Goal: Task Accomplishment & Management: Use online tool/utility

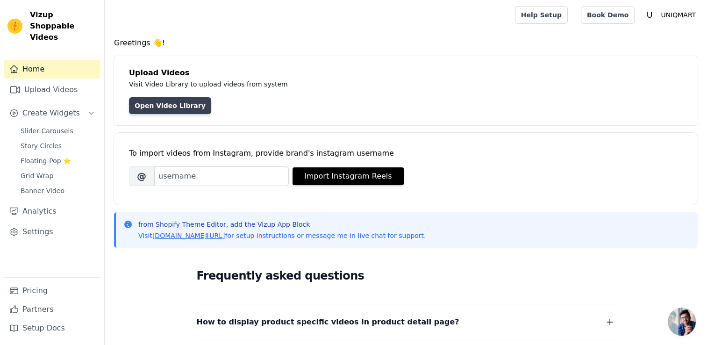
click at [161, 107] on link "Open Video Library" at bounding box center [170, 105] width 82 height 17
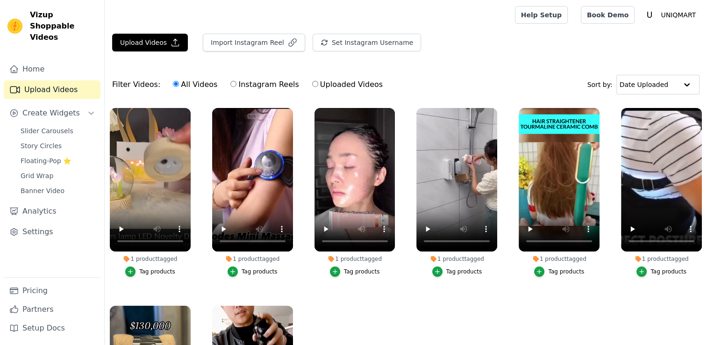
click at [160, 30] on main "Upload Videos Import Instagram Reel Set Instagram Username Import Latest IG Ree…" at bounding box center [406, 235] width 602 height 410
click at [160, 37] on button "Upload Videos" at bounding box center [150, 43] width 76 height 18
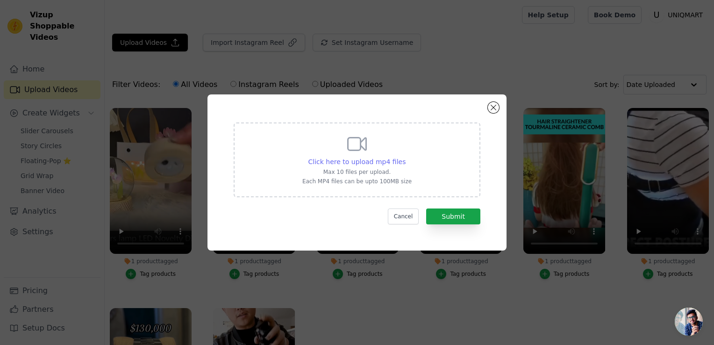
click at [372, 157] on div "Click here to upload mp4 files" at bounding box center [357, 161] width 98 height 9
click at [405, 157] on input "Click here to upload mp4 files Max 10 files per upload. Each MP4 files can be u…" at bounding box center [405, 157] width 0 height 0
type input "C:\fakepath\cdae2709d240d05baa56dcd8d0226957.mp4"
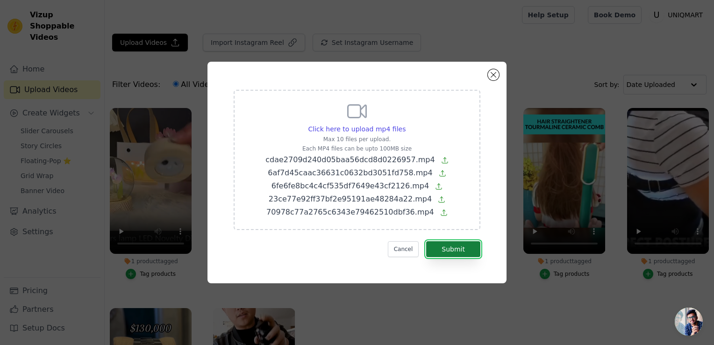
click at [441, 246] on button "Submit" at bounding box center [453, 249] width 54 height 16
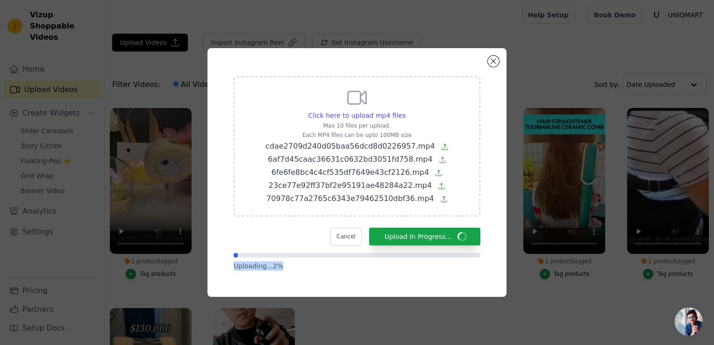
drag, startPoint x: 441, startPoint y: 246, endPoint x: 448, endPoint y: 270, distance: 24.5
click at [448, 270] on form "Click here to upload mp4 files Max 10 files per upload. Each MP4 files can be u…" at bounding box center [357, 173] width 247 height 194
click at [448, 270] on p "Uploading... 2 %" at bounding box center [357, 265] width 247 height 9
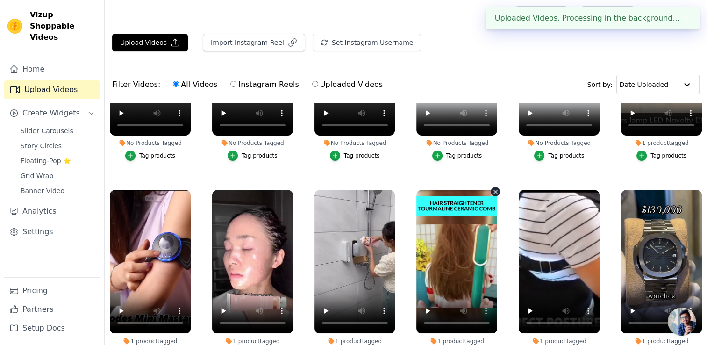
scroll to position [114, 0]
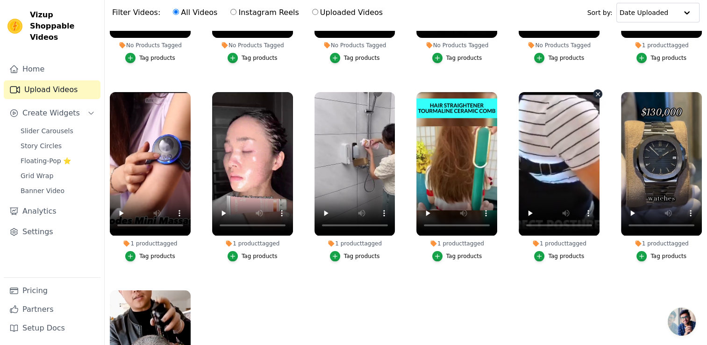
scroll to position [142, 0]
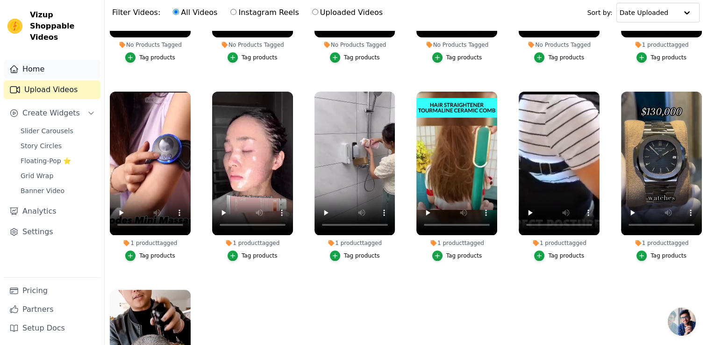
click at [63, 60] on link "Home" at bounding box center [52, 69] width 97 height 19
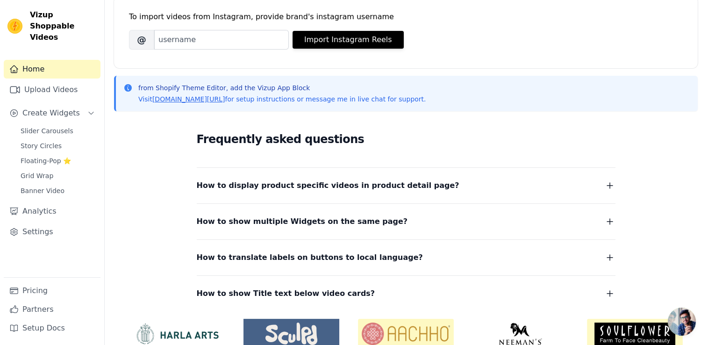
scroll to position [138, 0]
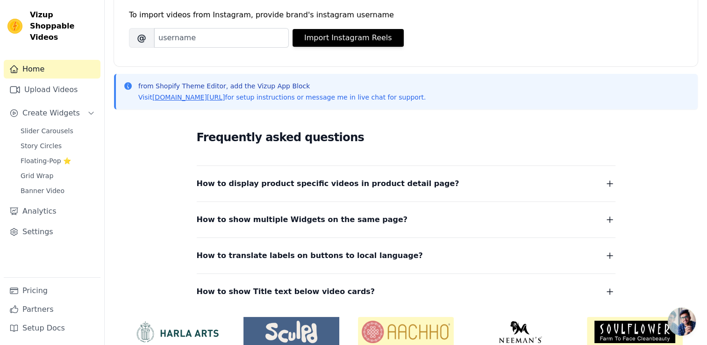
click at [58, 101] on div "Sidebar" at bounding box center [52, 101] width 97 height 1
click at [58, 85] on link "Upload Videos" at bounding box center [52, 89] width 97 height 19
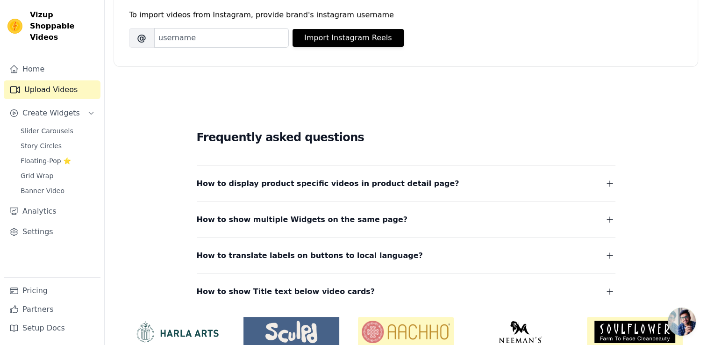
scroll to position [95, 0]
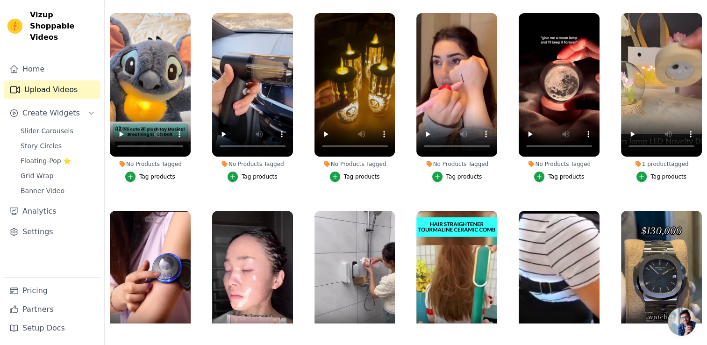
click at [150, 178] on div "Tag products" at bounding box center [157, 176] width 36 height 7
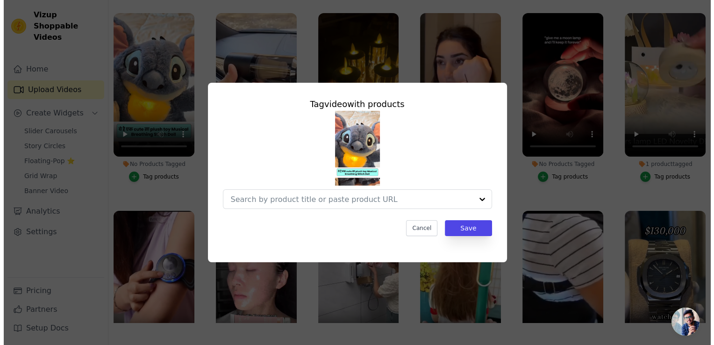
scroll to position [0, 0]
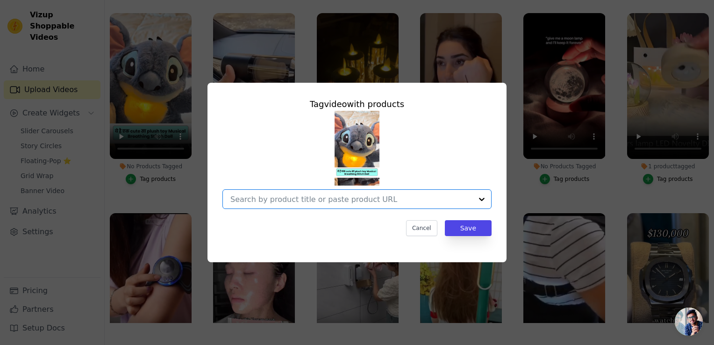
click at [454, 204] on input "No Products Tagged Tag video with products Option undefined, selected. Select i…" at bounding box center [351, 199] width 242 height 9
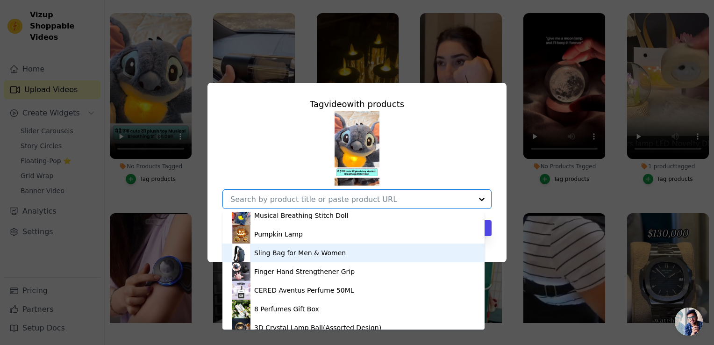
scroll to position [1168, 0]
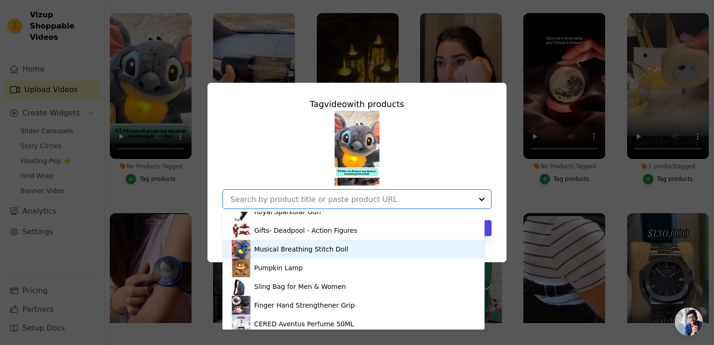
click at [394, 245] on div "Musical Breathing Stitch Doll" at bounding box center [353, 249] width 243 height 19
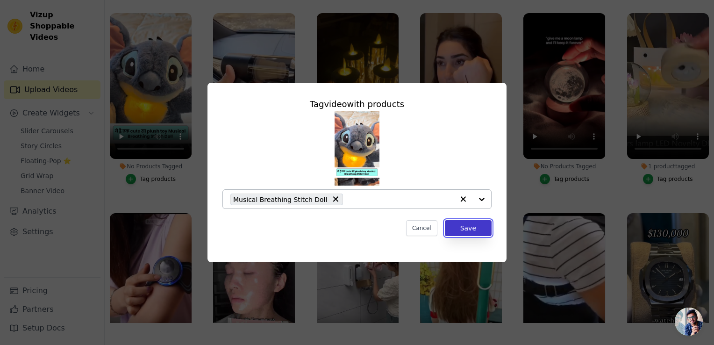
click at [469, 235] on button "Save" at bounding box center [468, 228] width 47 height 16
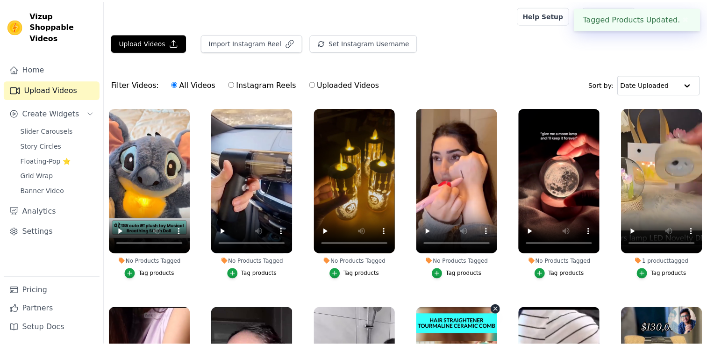
scroll to position [95, 0]
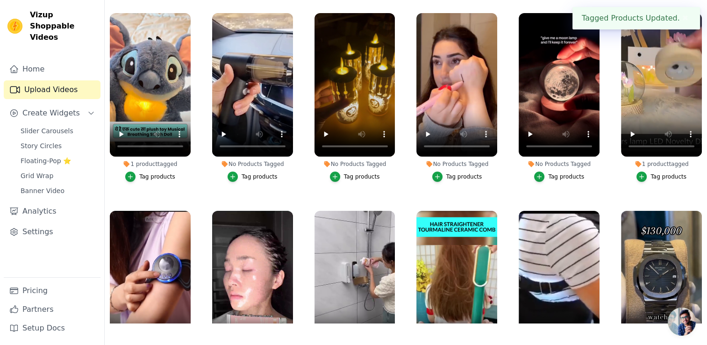
click at [240, 174] on button "Tag products" at bounding box center [253, 176] width 50 height 10
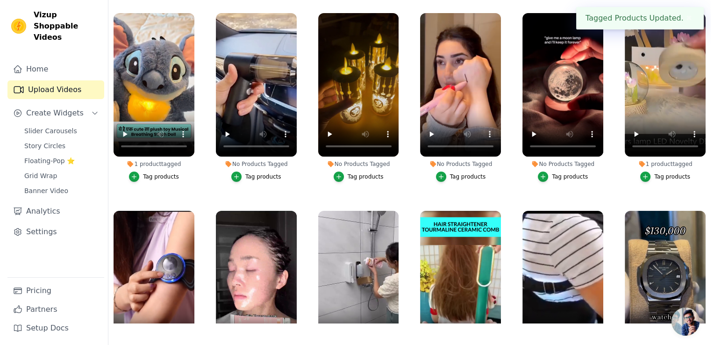
scroll to position [0, 0]
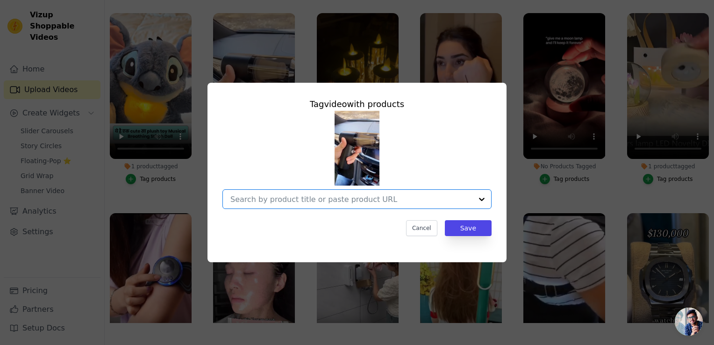
click at [369, 202] on input "No Products Tagged Tag video with products Option undefined, selected. Select i…" at bounding box center [351, 199] width 242 height 9
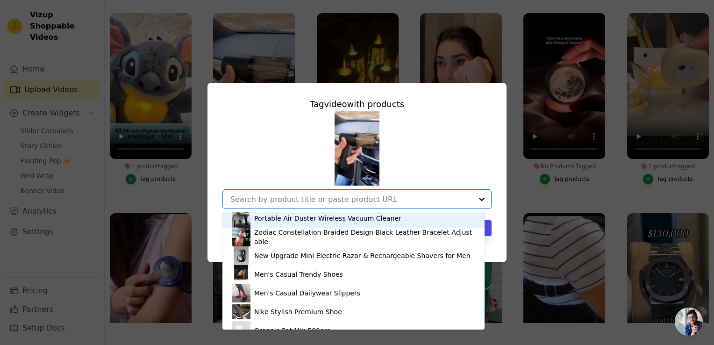
scroll to position [1476, 0]
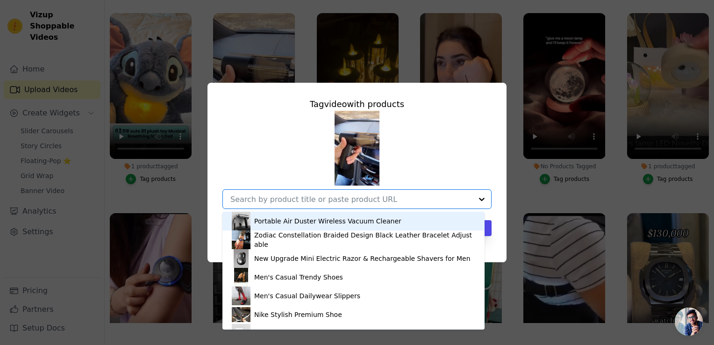
click at [351, 225] on div "Portable Air Duster Wireless Vacuum Cleaner" at bounding box center [327, 220] width 147 height 9
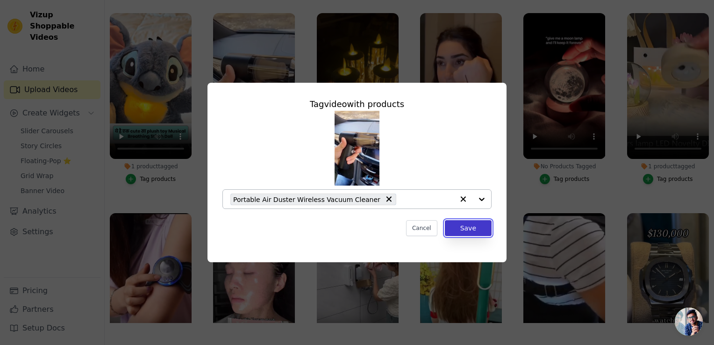
click at [458, 225] on button "Save" at bounding box center [468, 228] width 47 height 16
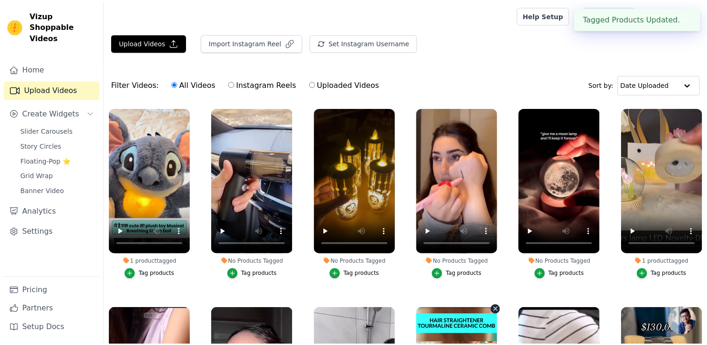
scroll to position [95, 0]
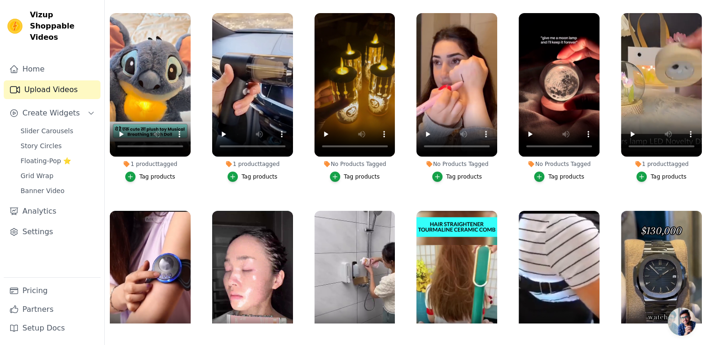
click at [341, 172] on button "Tag products" at bounding box center [355, 176] width 50 height 10
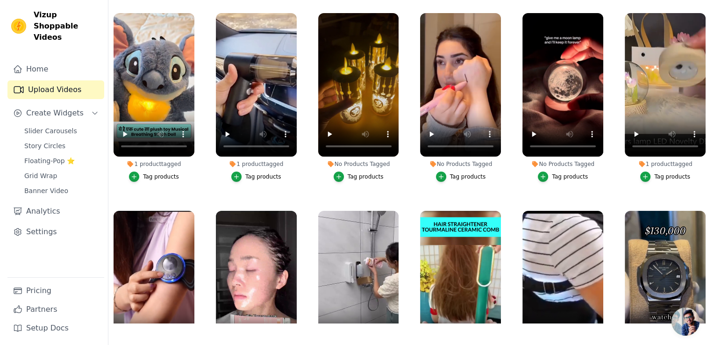
scroll to position [0, 0]
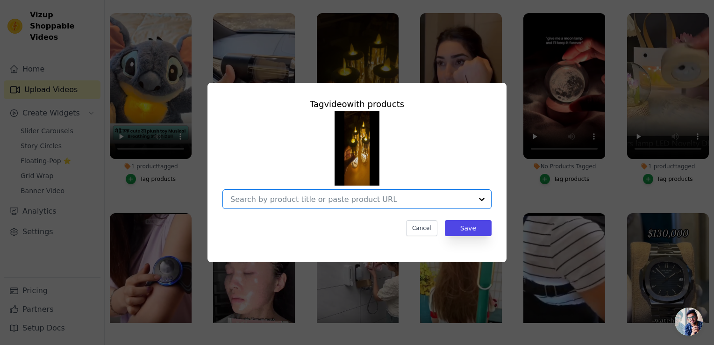
click at [328, 201] on input "No Products Tagged Tag video with products Option undefined, selected. Select i…" at bounding box center [351, 199] width 242 height 9
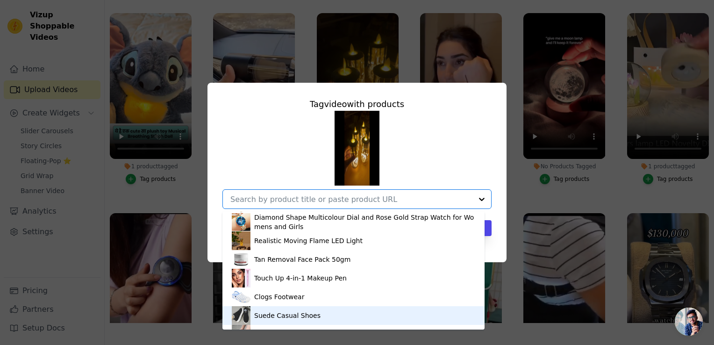
scroll to position [1717, 0]
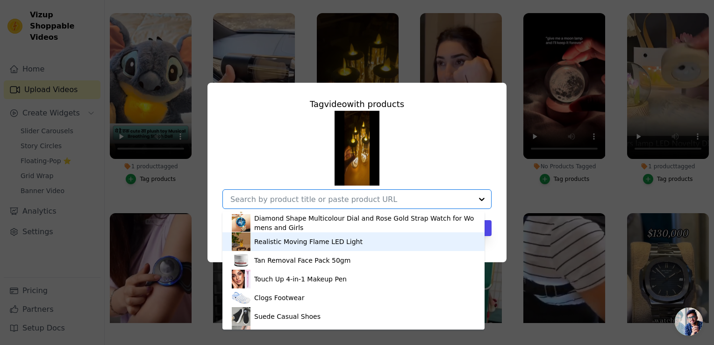
click at [336, 244] on div "Realistic Moving Flame LED Light" at bounding box center [308, 241] width 108 height 9
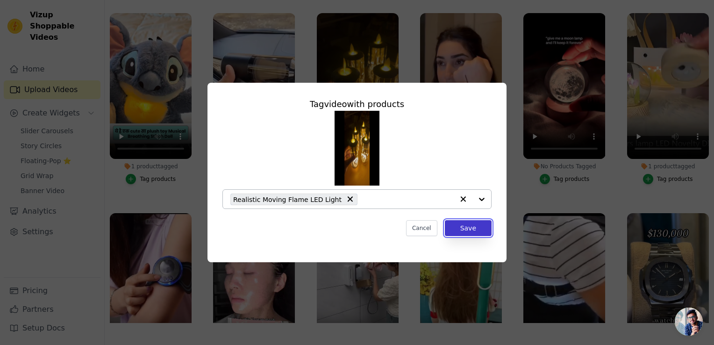
click at [472, 231] on button "Save" at bounding box center [468, 228] width 47 height 16
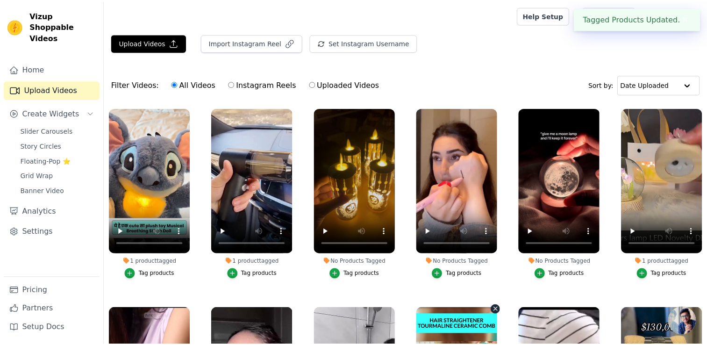
scroll to position [95, 0]
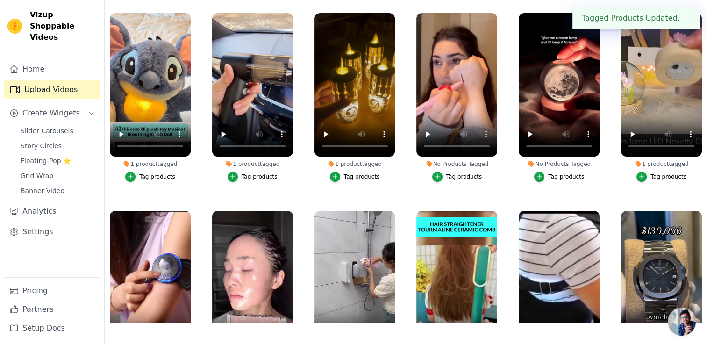
click at [435, 182] on label "No Products Tagged Tag products" at bounding box center [457, 99] width 82 height 173
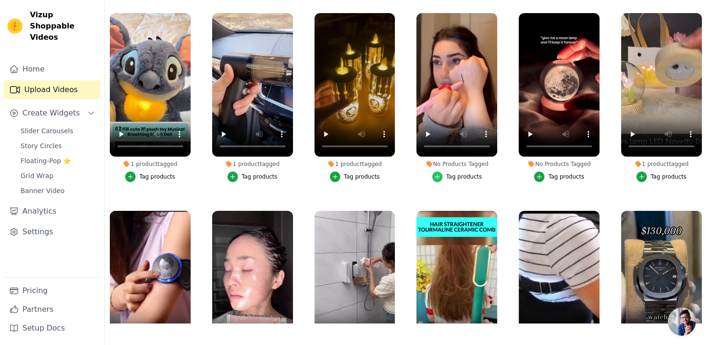
click at [433, 178] on div "button" at bounding box center [437, 176] width 10 height 10
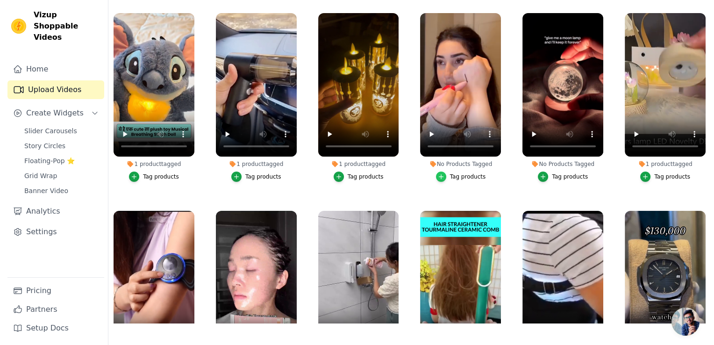
scroll to position [0, 0]
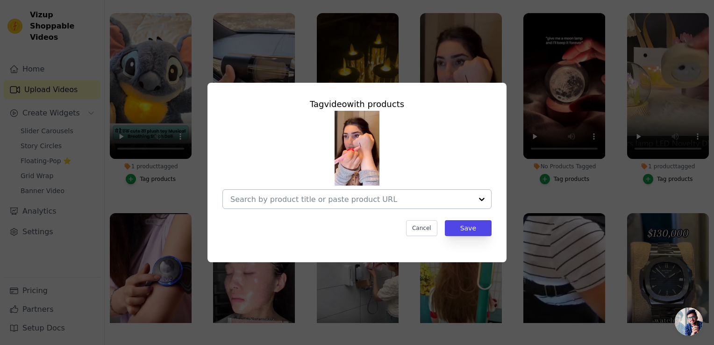
click at [341, 195] on input "No Products Tagged Tag video with products Cancel Save Tag products" at bounding box center [351, 199] width 242 height 9
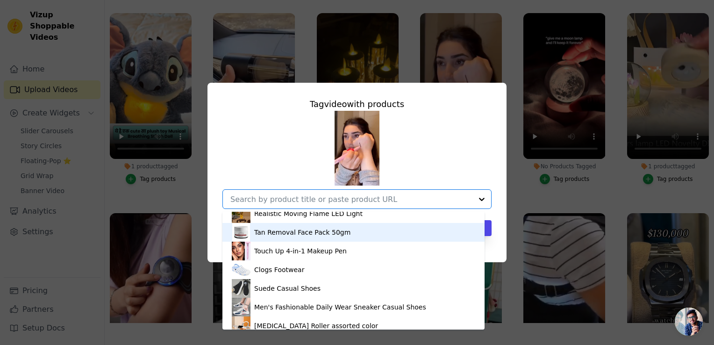
scroll to position [1751, 0]
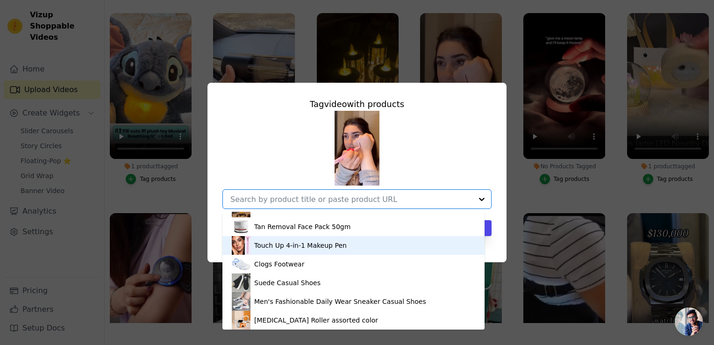
click at [344, 245] on div "Touch Up 4-in-1 Makeup Pen" at bounding box center [353, 245] width 243 height 19
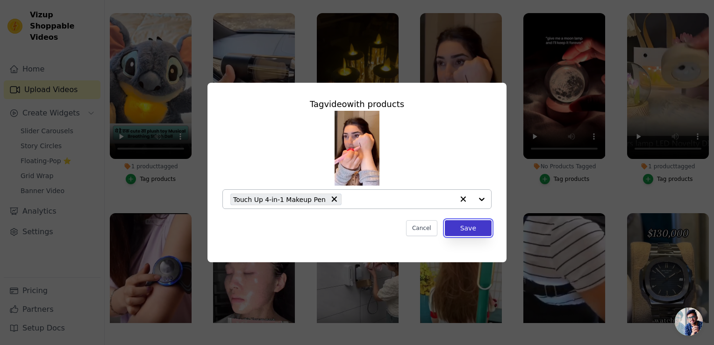
click at [480, 226] on button "Save" at bounding box center [468, 228] width 47 height 16
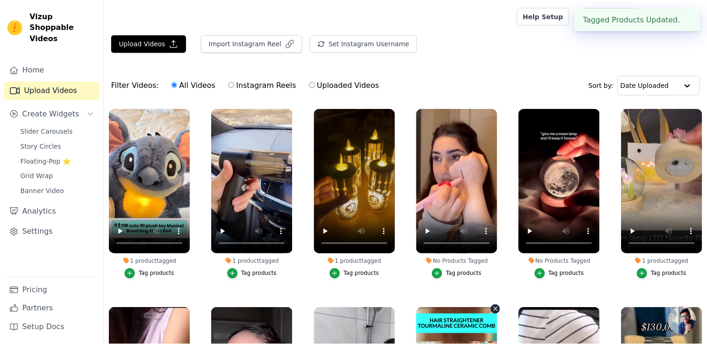
scroll to position [95, 0]
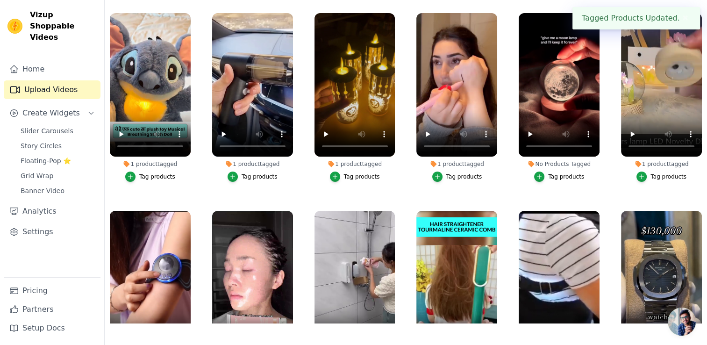
click at [561, 174] on div "Tag products" at bounding box center [566, 176] width 36 height 7
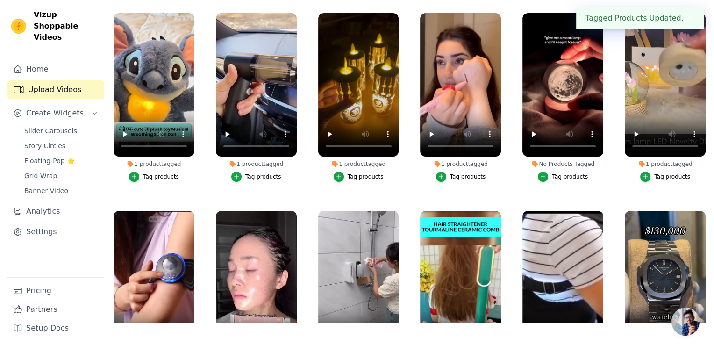
scroll to position [0, 0]
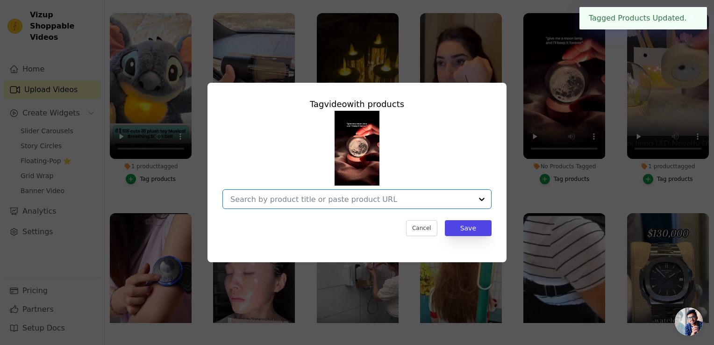
click at [399, 197] on input "No Products Tagged Tag video with products Option undefined, selected. Select i…" at bounding box center [351, 199] width 242 height 9
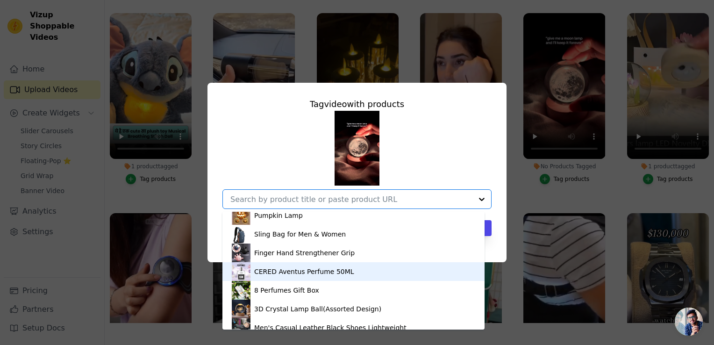
scroll to position [1250, 0]
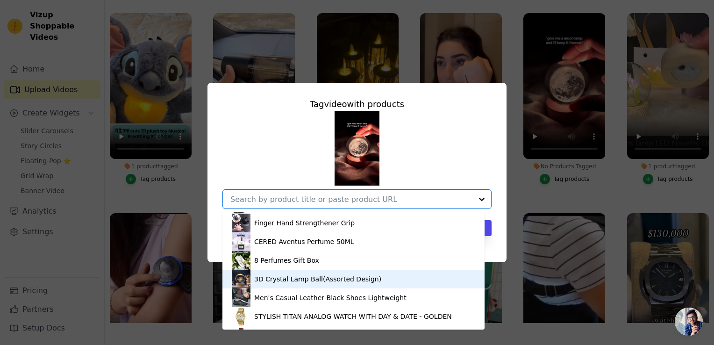
click at [341, 277] on div "3D Crystal Lamp Ball(Assorted Design)" at bounding box center [317, 278] width 127 height 9
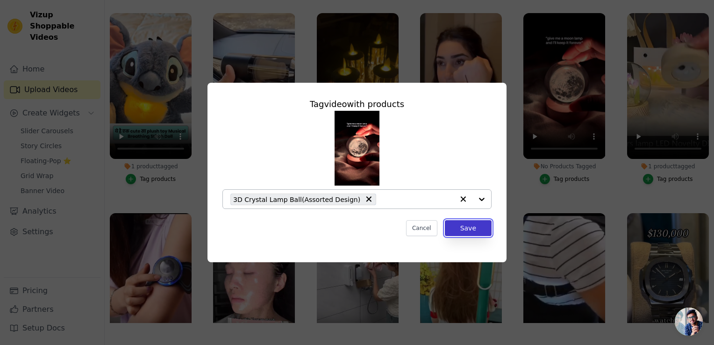
click at [465, 227] on button "Save" at bounding box center [468, 228] width 47 height 16
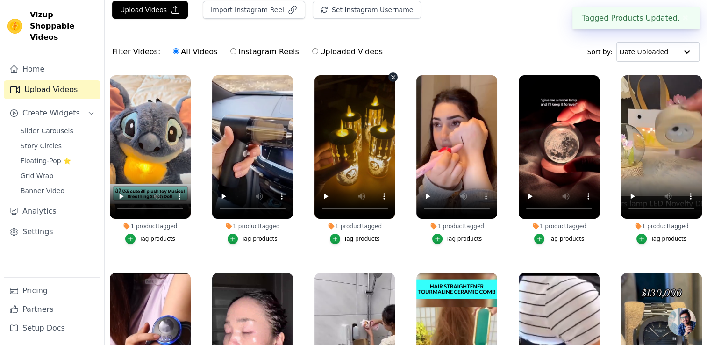
scroll to position [0, 0]
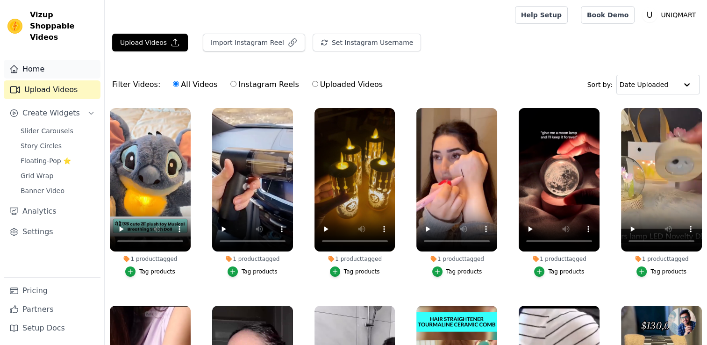
click at [68, 66] on link "Home" at bounding box center [52, 69] width 97 height 19
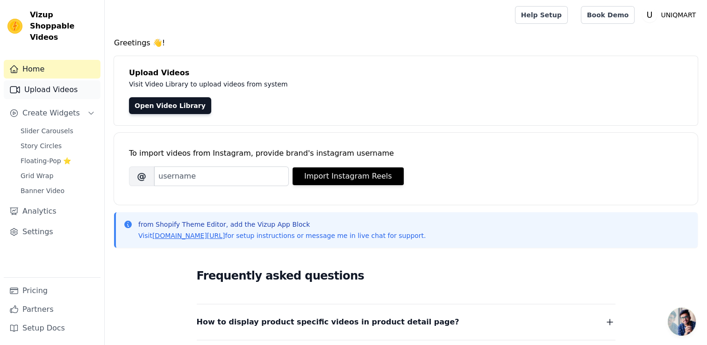
click at [68, 80] on link "Upload Videos" at bounding box center [52, 89] width 97 height 19
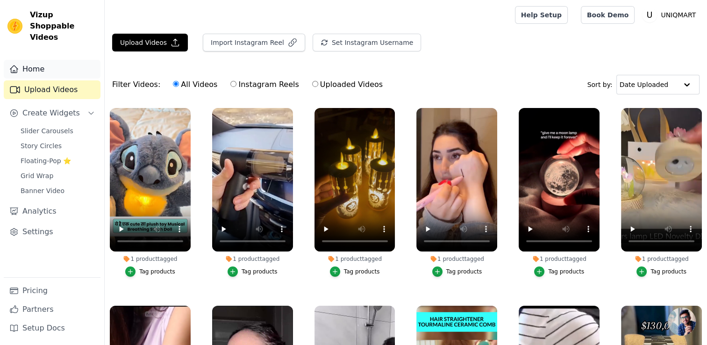
click at [57, 64] on link "Home" at bounding box center [52, 69] width 97 height 19
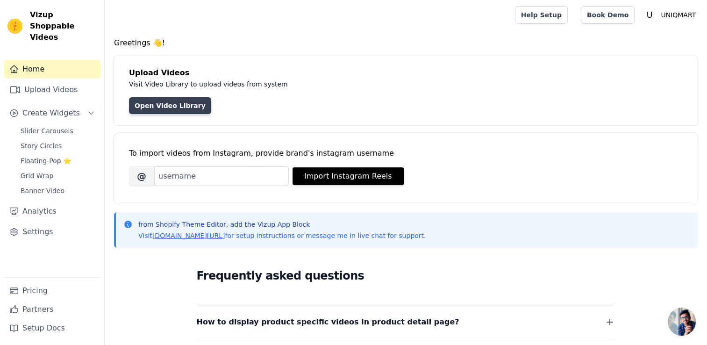
click at [142, 104] on link "Open Video Library" at bounding box center [170, 105] width 82 height 17
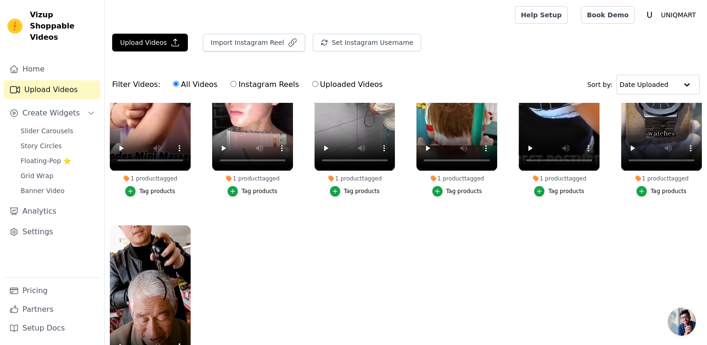
scroll to position [95, 0]
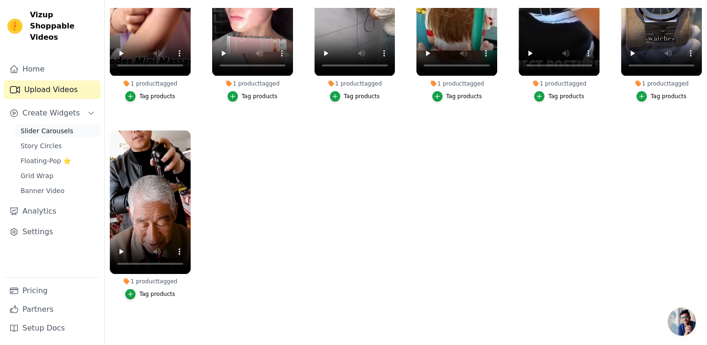
click at [56, 126] on span "Slider Carousels" at bounding box center [47, 130] width 53 height 9
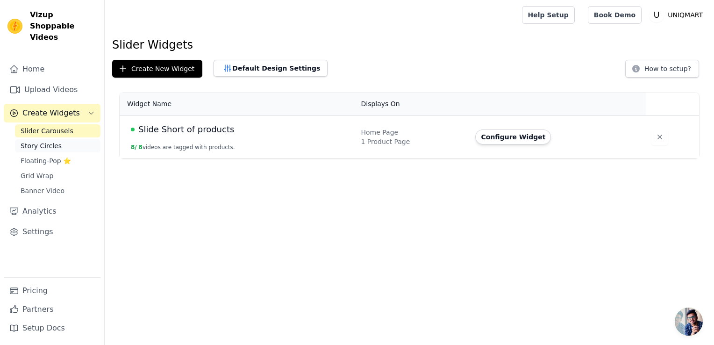
click at [71, 139] on link "Story Circles" at bounding box center [57, 145] width 85 height 13
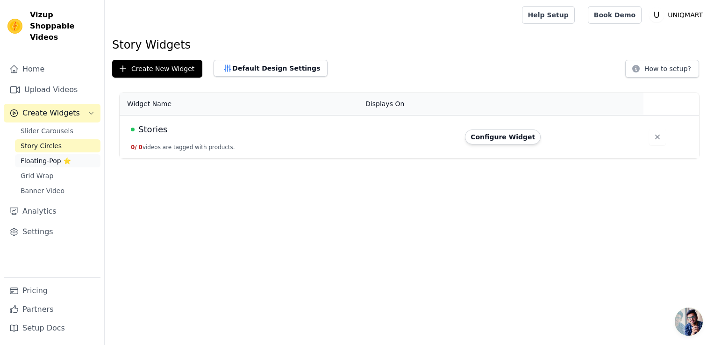
click at [64, 156] on span "Floating-Pop ⭐" at bounding box center [46, 160] width 50 height 9
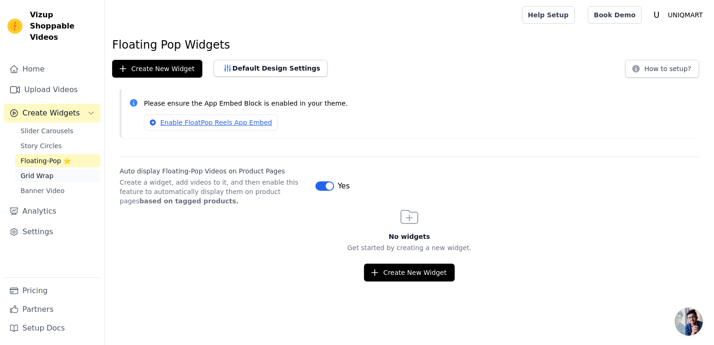
click at [72, 169] on link "Grid Wrap" at bounding box center [57, 175] width 85 height 13
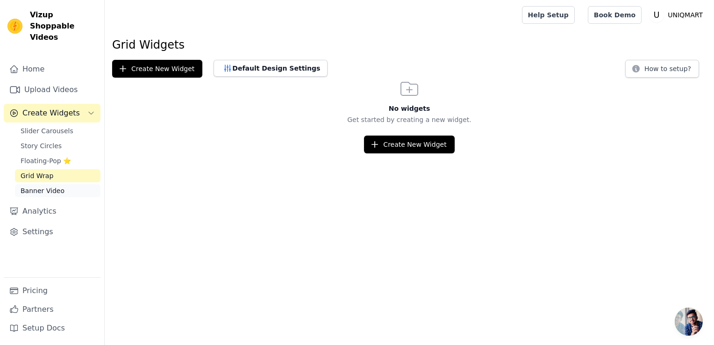
click at [69, 184] on link "Banner Video" at bounding box center [57, 190] width 85 height 13
click at [63, 169] on link "Grid Wrap" at bounding box center [57, 175] width 85 height 13
click at [57, 186] on span "Banner Video" at bounding box center [43, 190] width 44 height 9
click at [54, 169] on link "Grid Wrap" at bounding box center [57, 175] width 85 height 13
click at [53, 156] on span "Floating-Pop ⭐" at bounding box center [46, 160] width 50 height 9
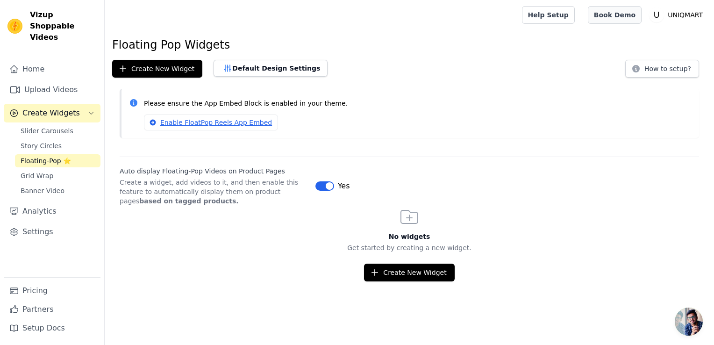
click at [616, 11] on link "Book Demo" at bounding box center [615, 15] width 54 height 18
drag, startPoint x: 59, startPoint y: 127, endPoint x: 58, endPoint y: 134, distance: 7.1
click at [58, 134] on div "Slider Carousels Story Circles Floating-Pop ⭐ Grid Wrap Banner Video" at bounding box center [57, 160] width 85 height 73
click at [58, 139] on link "Story Circles" at bounding box center [57, 145] width 85 height 13
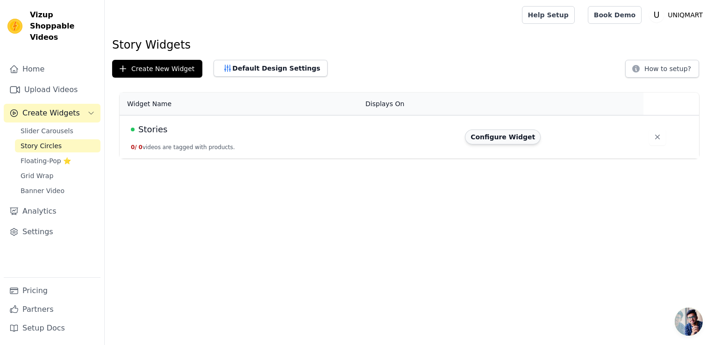
click at [524, 142] on button "Configure Widget" at bounding box center [503, 136] width 76 height 15
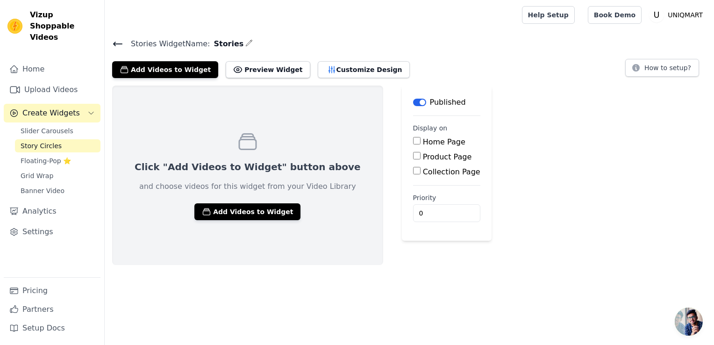
click at [413, 147] on div "Home Page" at bounding box center [446, 141] width 67 height 11
click at [413, 138] on input "Home Page" at bounding box center [416, 140] width 7 height 7
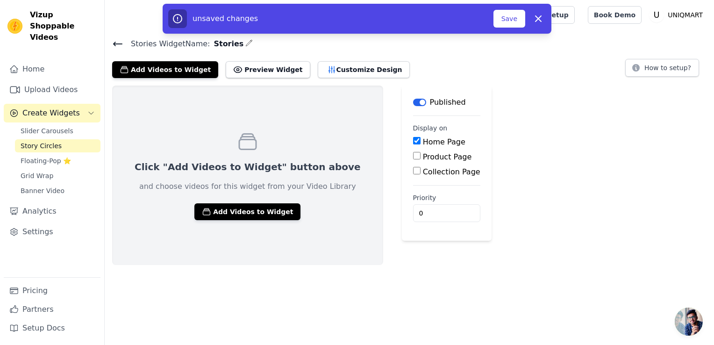
click at [413, 138] on input "Home Page" at bounding box center [416, 140] width 7 height 7
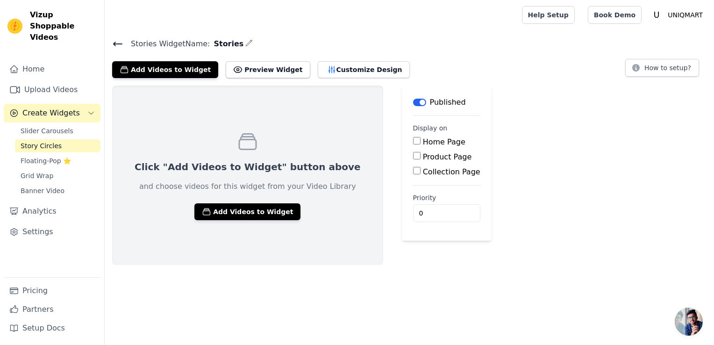
click at [423, 139] on label "Home Page" at bounding box center [444, 141] width 43 height 9
click at [413, 139] on input "Home Page" at bounding box center [416, 140] width 7 height 7
checkbox input "true"
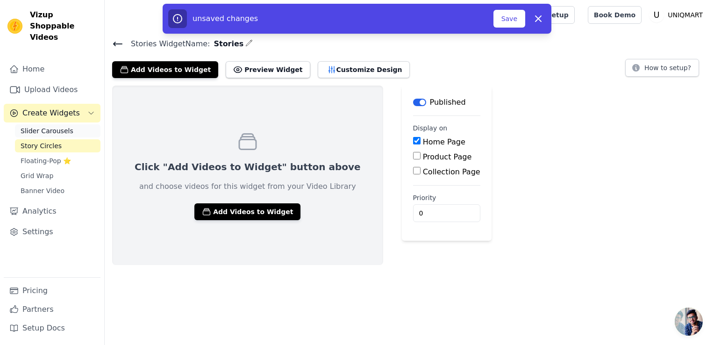
click at [87, 124] on link "Slider Carousels" at bounding box center [57, 130] width 85 height 13
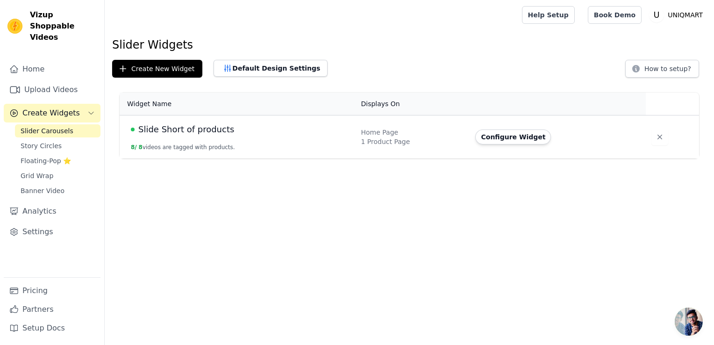
click at [646, 137] on td at bounding box center [672, 136] width 53 height 43
click at [655, 139] on icon "button" at bounding box center [659, 136] width 9 height 9
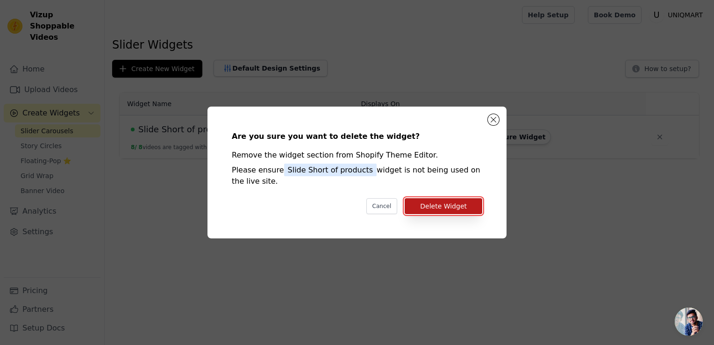
click at [438, 205] on button "Delete Widget" at bounding box center [444, 206] width 78 height 16
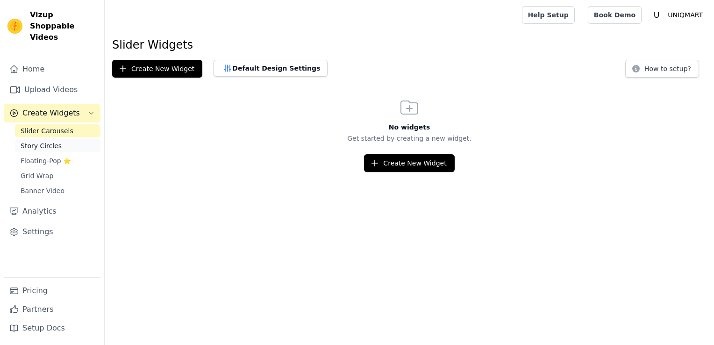
click at [59, 139] on link "Story Circles" at bounding box center [57, 145] width 85 height 13
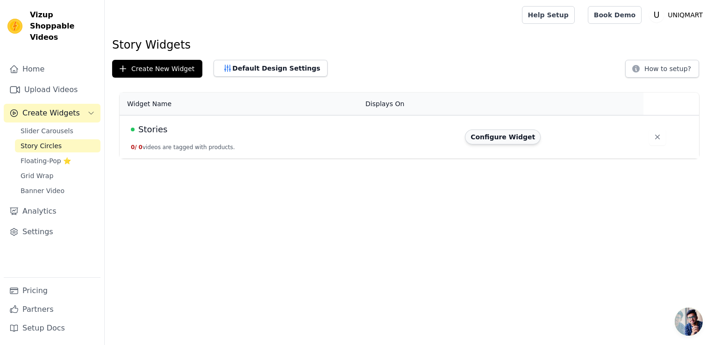
click at [502, 141] on button "Configure Widget" at bounding box center [503, 136] width 76 height 15
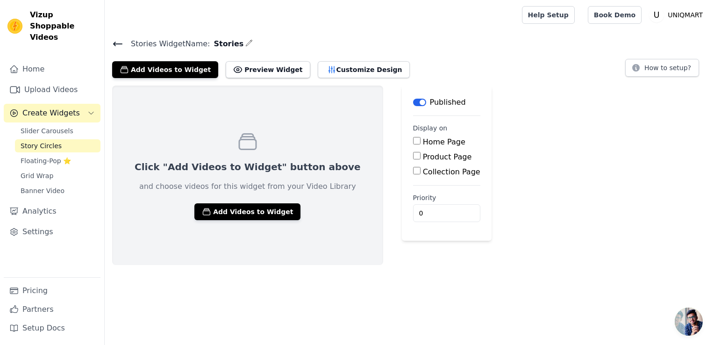
click at [413, 148] on div "Home Page Product Page Collection Page" at bounding box center [446, 156] width 67 height 41
click at [413, 146] on div "Home Page" at bounding box center [446, 141] width 67 height 11
click at [413, 143] on input "Home Page" at bounding box center [416, 140] width 7 height 7
checkbox input "true"
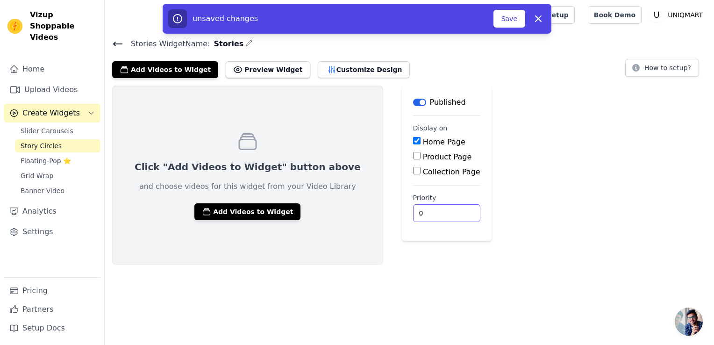
click at [402, 220] on main "Label Published Display on Home Page Product Page Collection Page Priority 0 un…" at bounding box center [447, 162] width 90 height 155
click at [413, 220] on input "0" at bounding box center [446, 213] width 67 height 18
click at [419, 210] on input "1" at bounding box center [446, 213] width 67 height 18
click at [419, 210] on input "2" at bounding box center [446, 213] width 67 height 18
click at [419, 210] on input "3" at bounding box center [446, 213] width 67 height 18
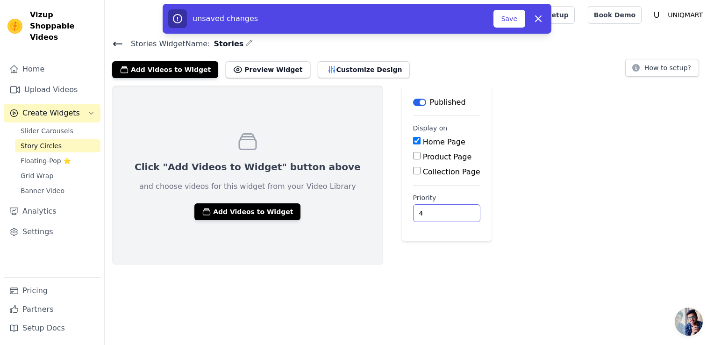
click at [419, 210] on input "4" at bounding box center [446, 213] width 67 height 18
click at [419, 210] on input "5" at bounding box center [446, 213] width 67 height 18
click at [419, 210] on input "6" at bounding box center [446, 213] width 67 height 18
click at [419, 210] on input "7" at bounding box center [446, 213] width 67 height 18
click at [419, 210] on input "8" at bounding box center [446, 213] width 67 height 18
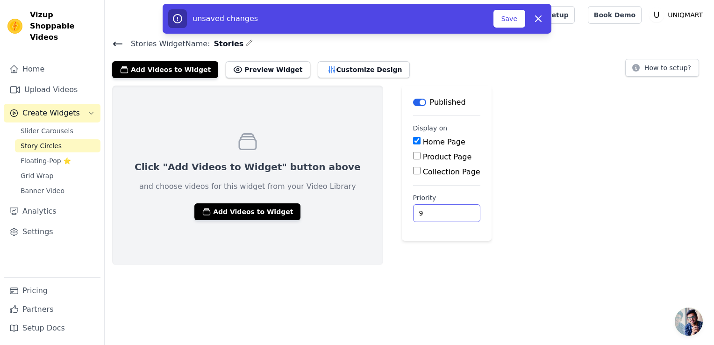
click at [419, 210] on input "9" at bounding box center [446, 213] width 67 height 18
click at [419, 210] on input "10" at bounding box center [446, 213] width 67 height 18
click at [419, 210] on input "11" at bounding box center [446, 213] width 67 height 18
click at [419, 210] on input "12" at bounding box center [446, 213] width 67 height 18
click at [419, 210] on input "13" at bounding box center [446, 213] width 67 height 18
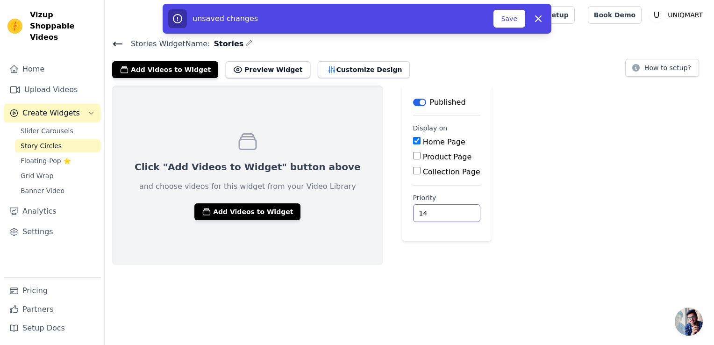
click at [419, 210] on input "14" at bounding box center [446, 213] width 67 height 18
click at [417, 216] on input "13" at bounding box center [446, 213] width 67 height 18
click at [417, 216] on input "12" at bounding box center [446, 213] width 67 height 18
click at [417, 216] on input "11" at bounding box center [446, 213] width 67 height 18
type input "10"
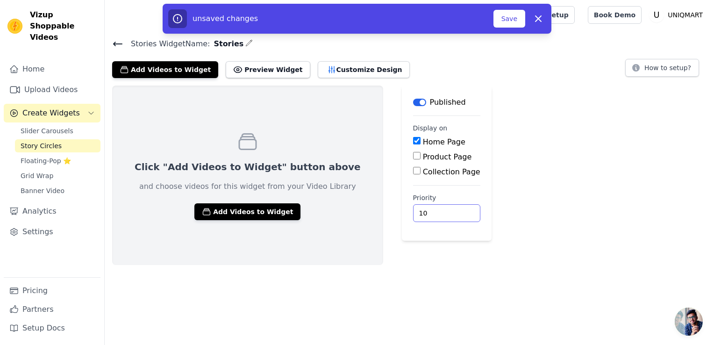
click at [415, 214] on input "10" at bounding box center [446, 213] width 67 height 18
click at [181, 72] on button "Add Videos to Widget" at bounding box center [165, 69] width 106 height 17
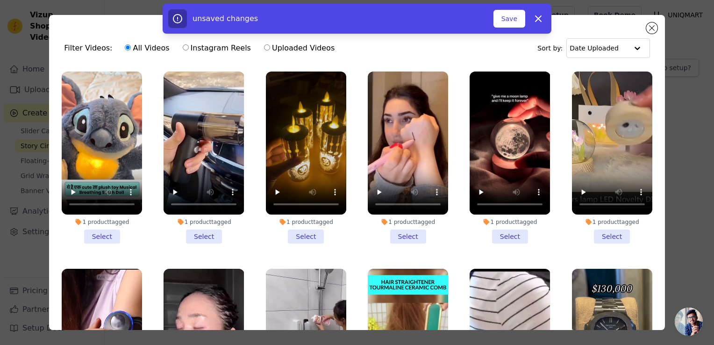
click at [102, 231] on li "1 product tagged Select" at bounding box center [102, 157] width 80 height 172
click at [0, 0] on input "1 product tagged Select" at bounding box center [0, 0] width 0 height 0
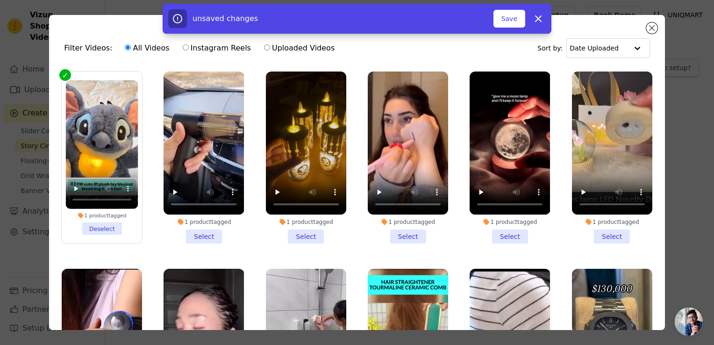
click at [199, 233] on li "1 product tagged Select" at bounding box center [204, 157] width 80 height 172
click at [0, 0] on input "1 product tagged Select" at bounding box center [0, 0] width 0 height 0
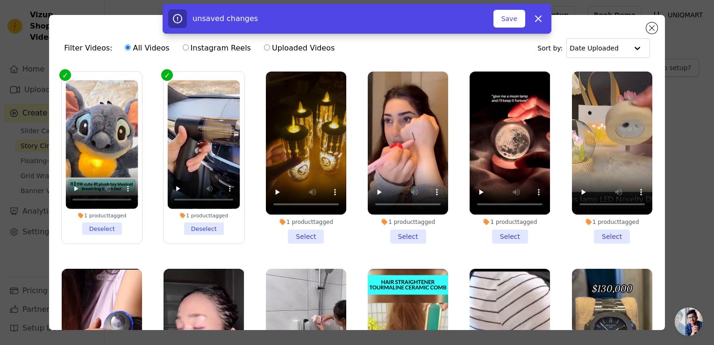
click at [308, 236] on li "1 product tagged Select" at bounding box center [306, 157] width 80 height 172
click at [0, 0] on input "1 product tagged Select" at bounding box center [0, 0] width 0 height 0
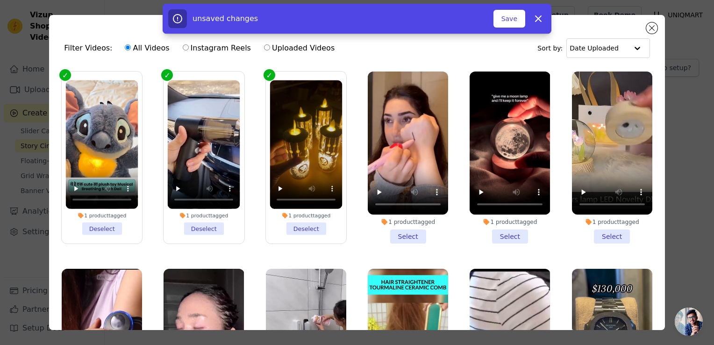
click at [408, 238] on li "1 product tagged Select" at bounding box center [408, 157] width 80 height 172
click at [0, 0] on input "1 product tagged Select" at bounding box center [0, 0] width 0 height 0
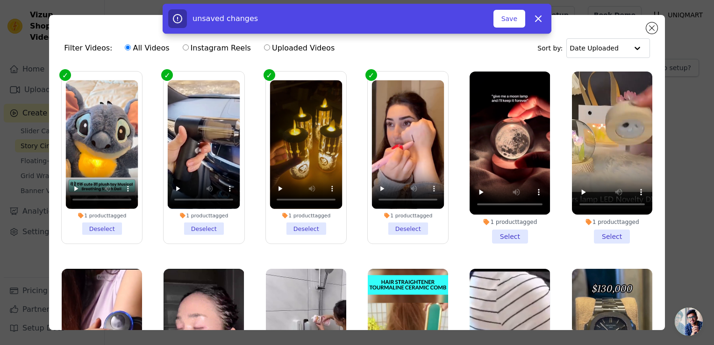
click at [497, 231] on li "1 product tagged Select" at bounding box center [510, 157] width 80 height 172
click at [0, 0] on input "1 product tagged Select" at bounding box center [0, 0] width 0 height 0
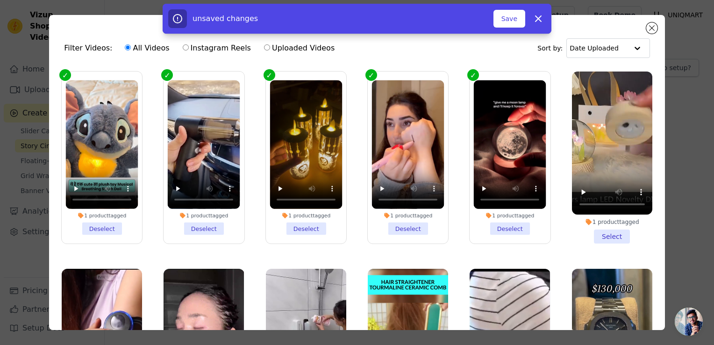
scroll to position [142, 0]
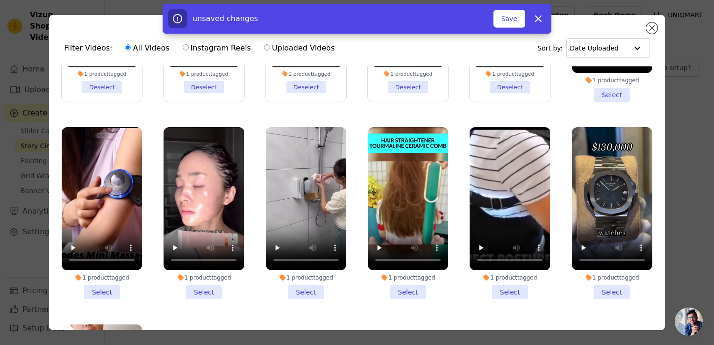
click at [604, 284] on li "1 product tagged Select" at bounding box center [612, 213] width 80 height 172
click at [0, 0] on input "1 product tagged Select" at bounding box center [0, 0] width 0 height 0
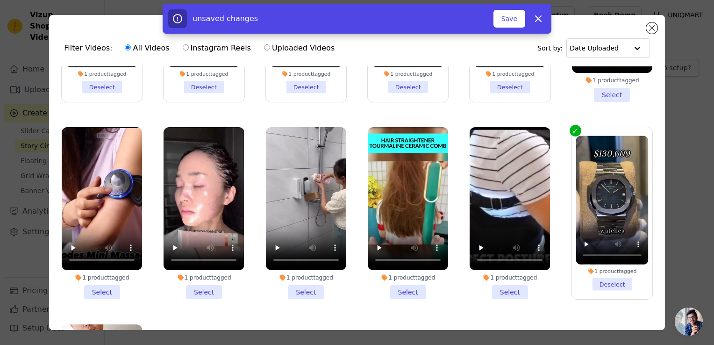
click at [503, 288] on li "1 product tagged Select" at bounding box center [510, 213] width 80 height 172
click at [0, 0] on input "1 product tagged Select" at bounding box center [0, 0] width 0 height 0
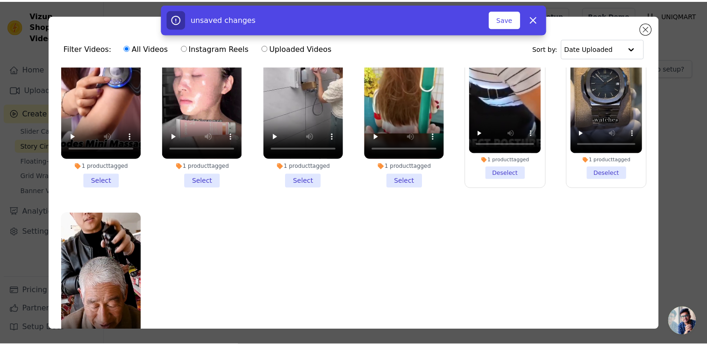
scroll to position [271, 0]
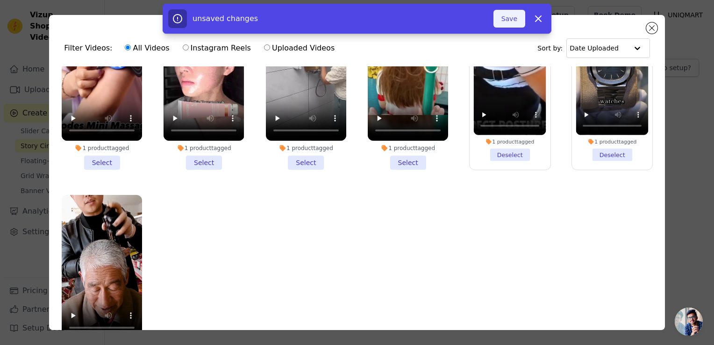
click at [521, 20] on button "Save" at bounding box center [509, 19] width 32 height 18
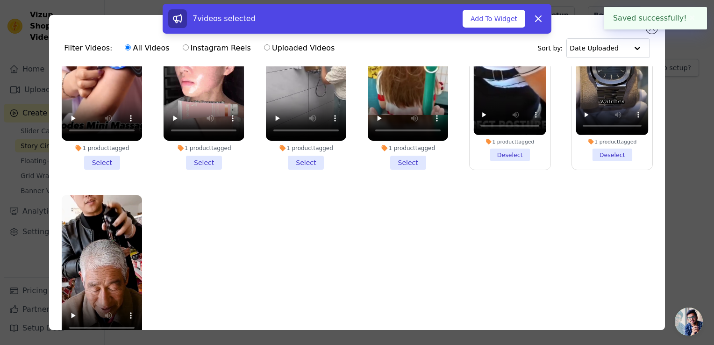
click at [512, 20] on button "Add To Widget" at bounding box center [493, 19] width 63 height 18
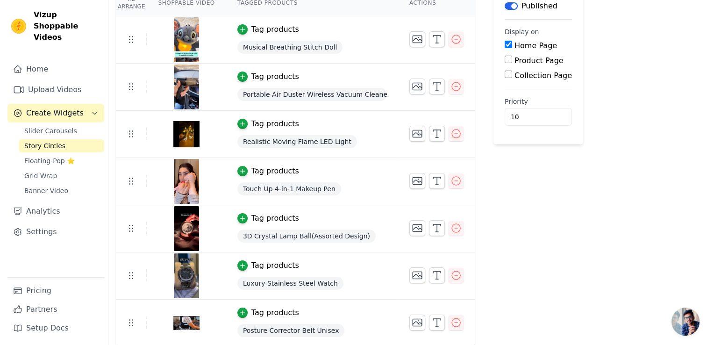
scroll to position [0, 0]
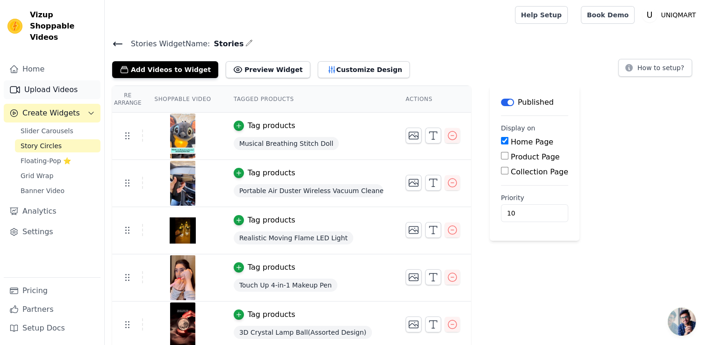
click at [68, 80] on link "Upload Videos" at bounding box center [52, 89] width 97 height 19
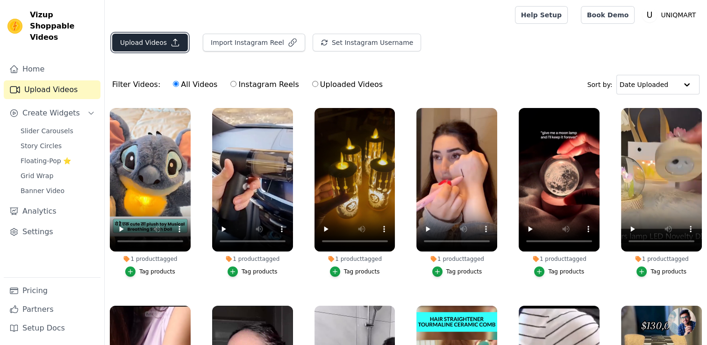
click at [164, 50] on button "Upload Videos" at bounding box center [150, 43] width 76 height 18
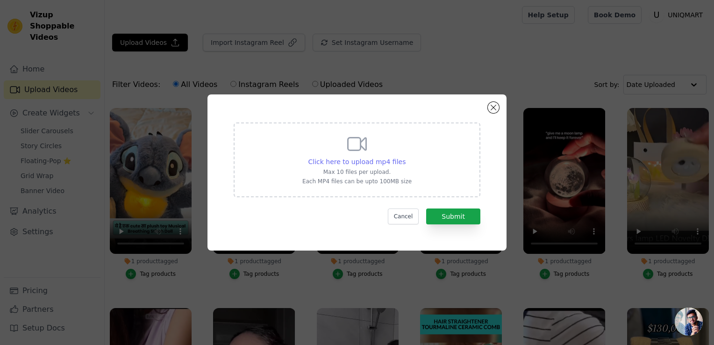
click at [366, 157] on div "Click here to upload mp4 files" at bounding box center [357, 161] width 98 height 9
click at [405, 157] on input "Click here to upload mp4 files Max 10 files per upload. Each MP4 files can be u…" at bounding box center [405, 157] width 0 height 0
type input "C:\fakepath\37633e2c9e530f4bfcc3942004437ebb.mp4"
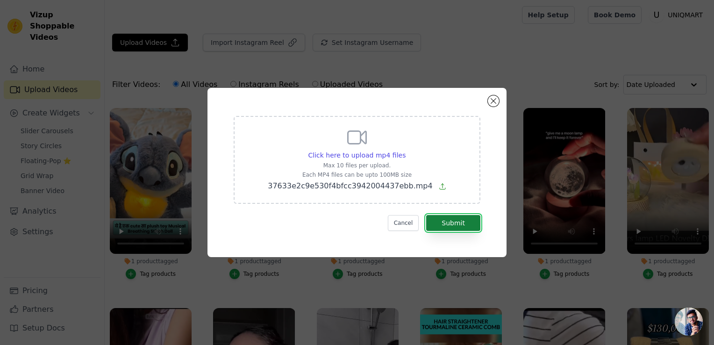
click at [469, 220] on button "Submit" at bounding box center [453, 223] width 54 height 16
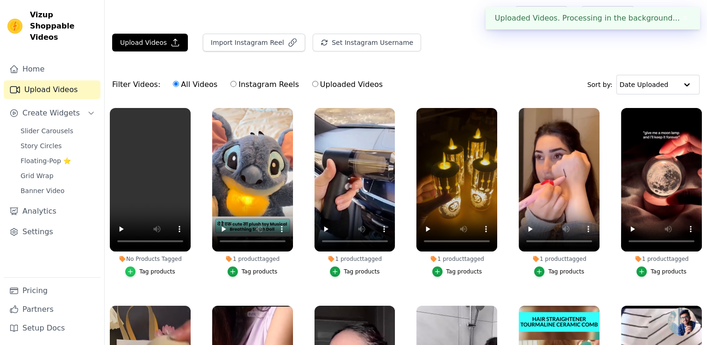
click at [135, 272] on div "button" at bounding box center [130, 271] width 10 height 10
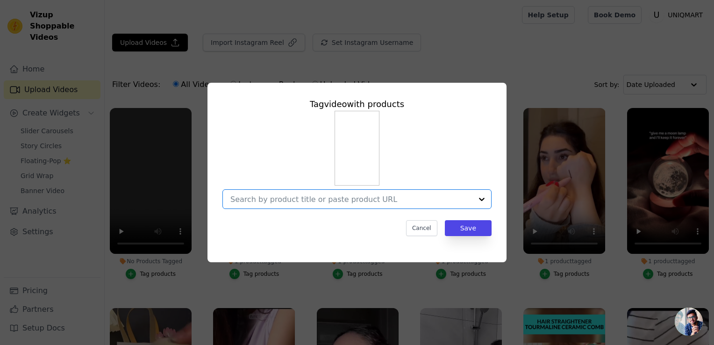
click at [330, 203] on input "No Products Tagged Tag video with products Option undefined, selected. Select i…" at bounding box center [351, 199] width 242 height 9
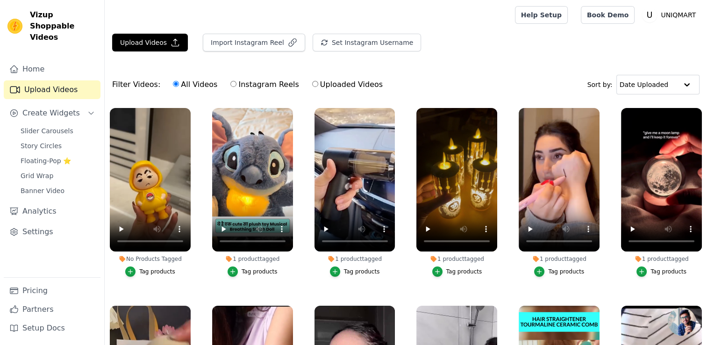
click at [164, 273] on div "Tag products" at bounding box center [157, 271] width 36 height 7
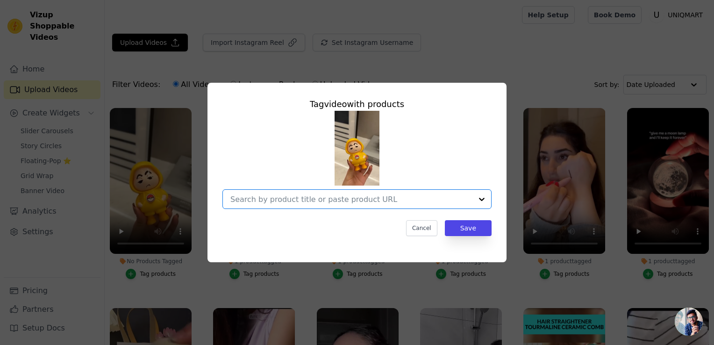
click at [341, 201] on input "No Products Tagged Tag video with products Option undefined, selected. Select i…" at bounding box center [351, 199] width 242 height 9
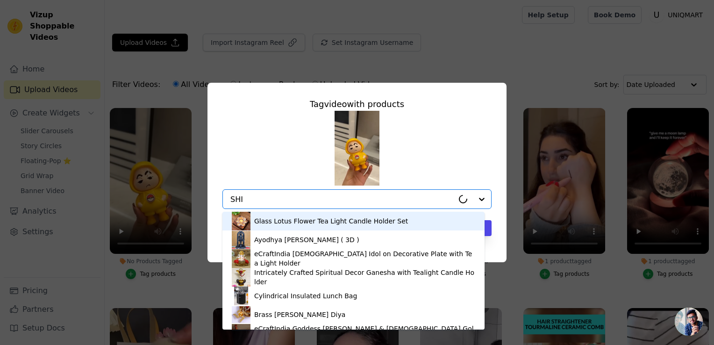
type input "SHIN"
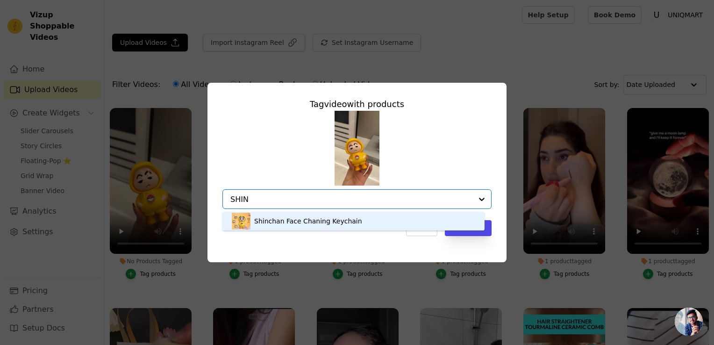
click at [318, 228] on div "Shinchan Face Chaning Keychain" at bounding box center [353, 221] width 243 height 19
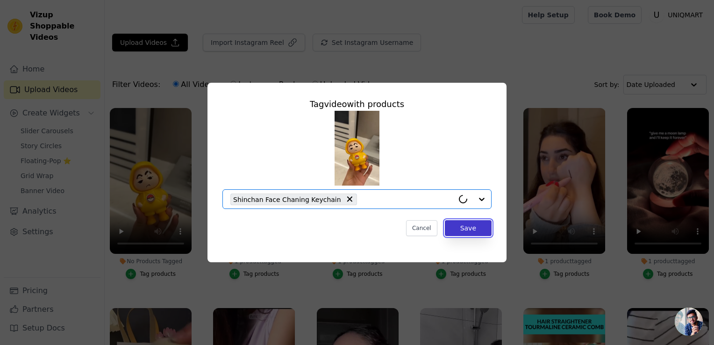
click at [452, 227] on button "Save" at bounding box center [468, 228] width 47 height 16
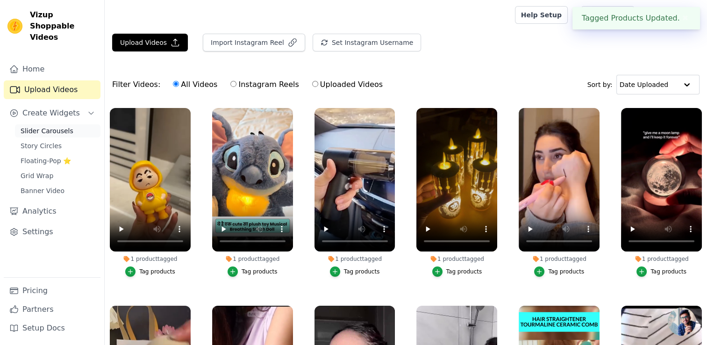
click at [50, 126] on span "Slider Carousels" at bounding box center [47, 130] width 53 height 9
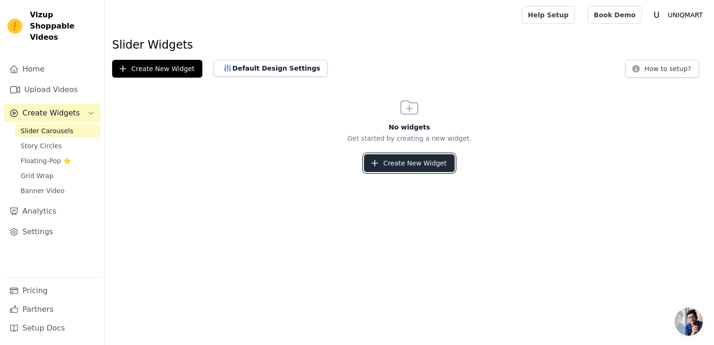
click at [385, 156] on button "Create New Widget" at bounding box center [409, 163] width 90 height 18
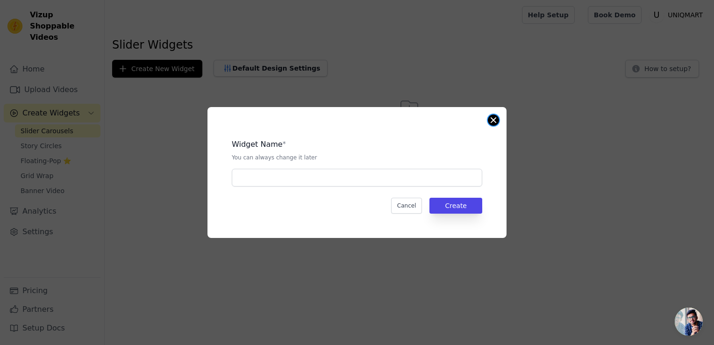
click at [495, 123] on button "Close modal" at bounding box center [493, 119] width 11 height 11
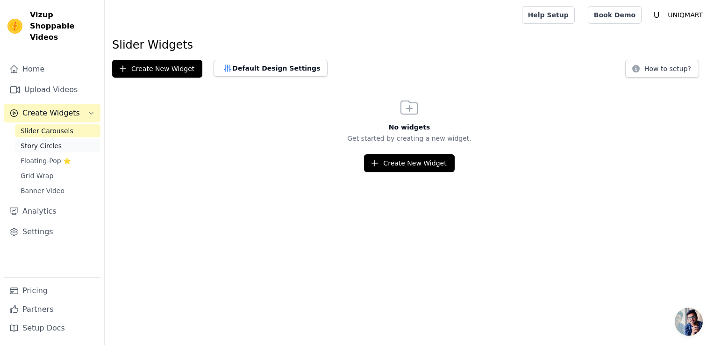
click at [71, 139] on link "Story Circles" at bounding box center [57, 145] width 85 height 13
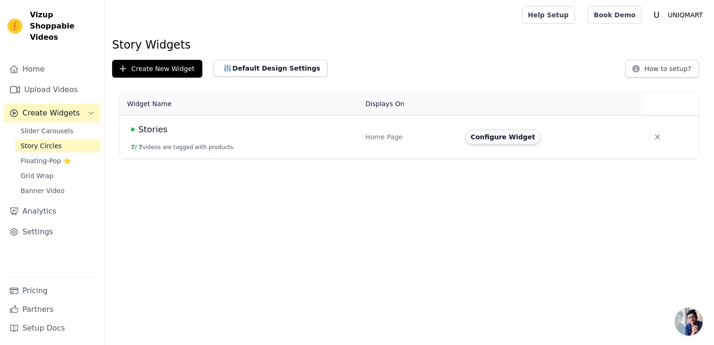
click at [488, 133] on button "Configure Widget" at bounding box center [503, 136] width 76 height 15
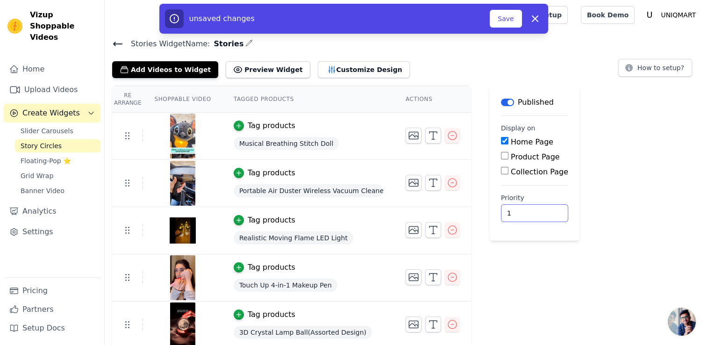
click at [526, 210] on input "1" at bounding box center [534, 213] width 67 height 18
click at [527, 209] on input "17" at bounding box center [534, 213] width 67 height 18
click at [443, 91] on th "Actions" at bounding box center [432, 99] width 77 height 27
click at [538, 17] on icon "button" at bounding box center [534, 18] width 11 height 11
type input "0"
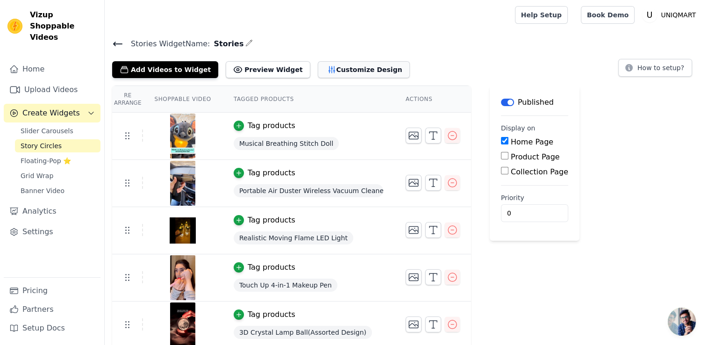
click at [318, 70] on button "Customize Design" at bounding box center [364, 69] width 92 height 17
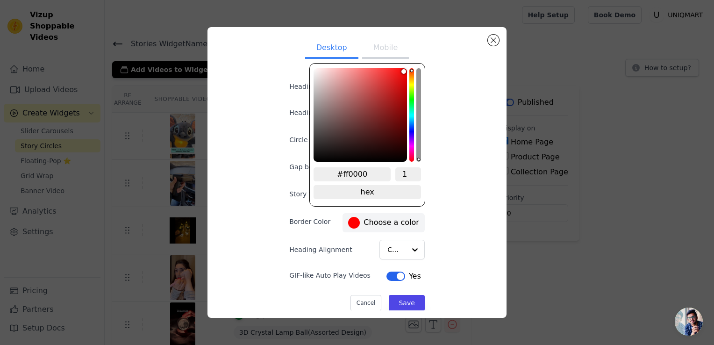
click at [396, 217] on label "#ff0000 Choose a color" at bounding box center [383, 223] width 71 height 12
type input "#ff5100"
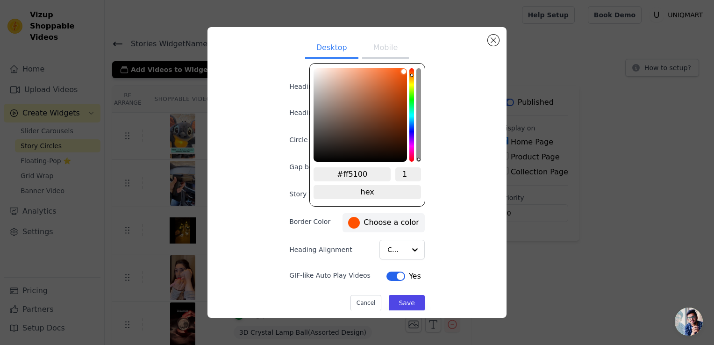
type input "#ff6600"
type input "#ff7b00"
type input "#ffa200"
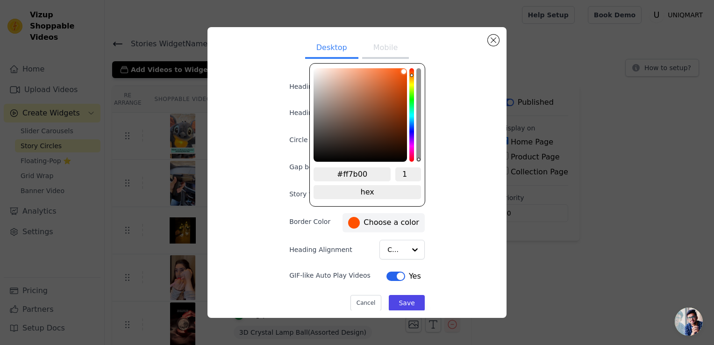
type input "#ffa200"
type input "#ffbb00"
type input "#ffd900"
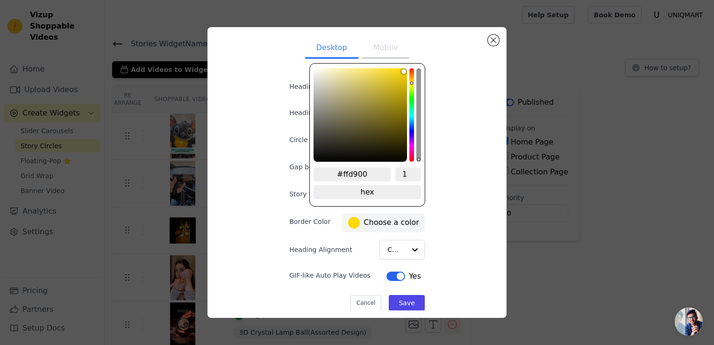
type input "#ffea00"
type input "#ffff00"
type input "#eeff00"
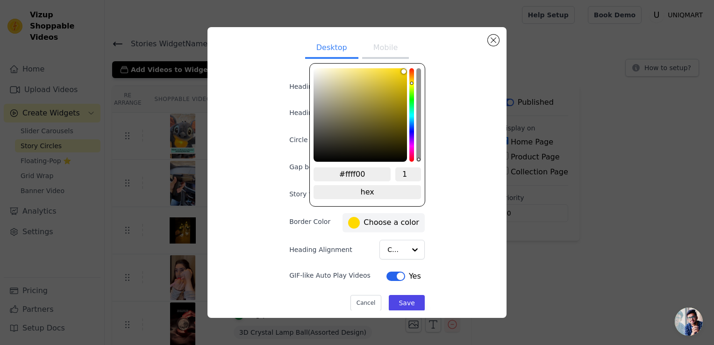
type input "#eeff00"
type input "#eaff00"
type input "#d9ff00"
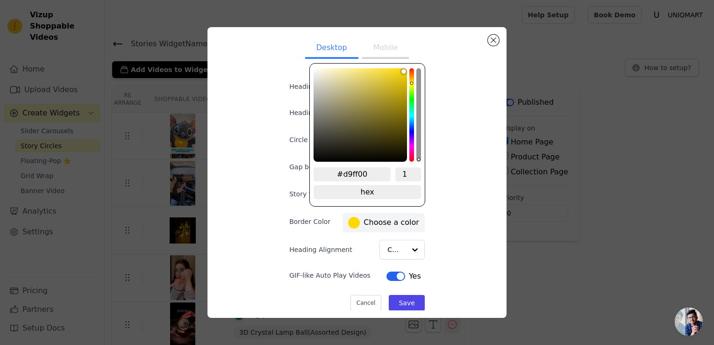
type input "#d0ff00"
type input "#c8ff00"
type input "#a2ff00"
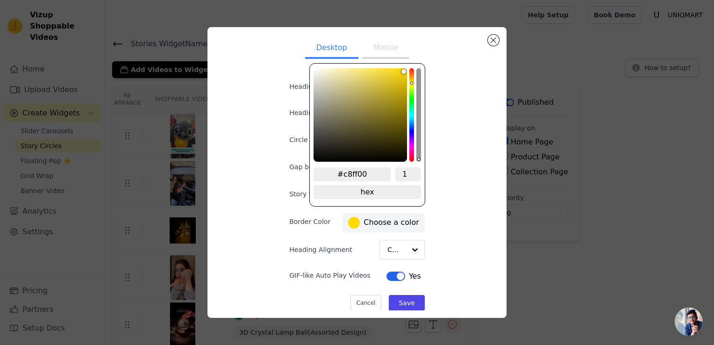
type input "#a2ff00"
type input "#8cff00"
type input "#6eff00"
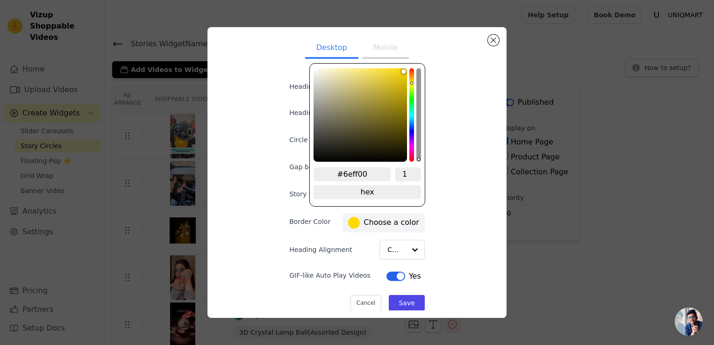
type input "#5eff00"
type input "#51ff00"
type input "#48ff00"
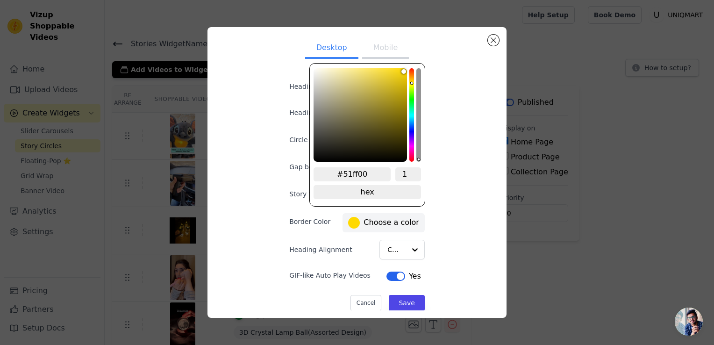
type input "#48ff00"
type input "#40ff00"
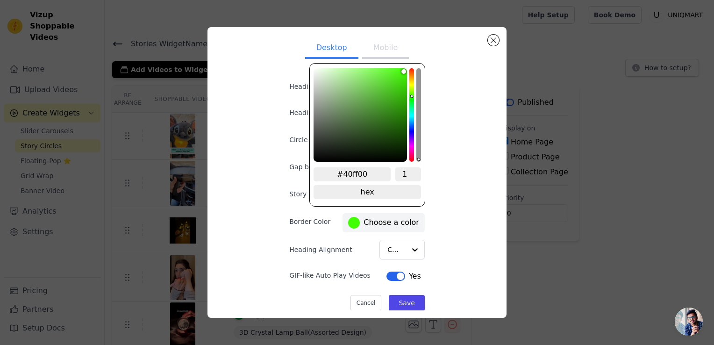
type input "#37ff00"
type input "#2fff00"
type input "#2aff00"
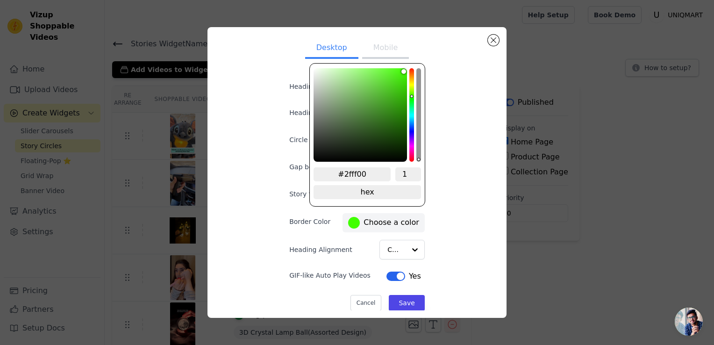
type input "#2aff00"
type input "#2fff00"
type input "#40ff00"
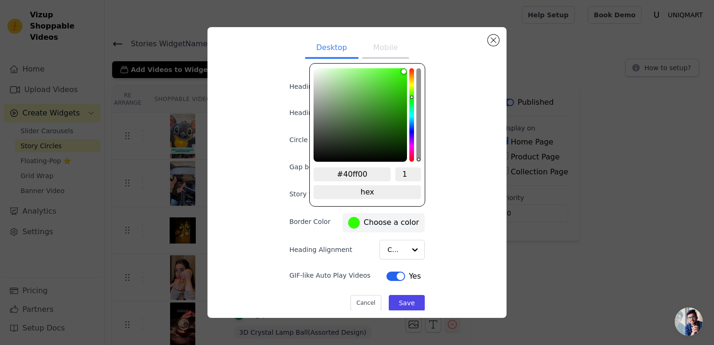
type input "#48ff00"
type input "#51ff00"
type input "#55ff00"
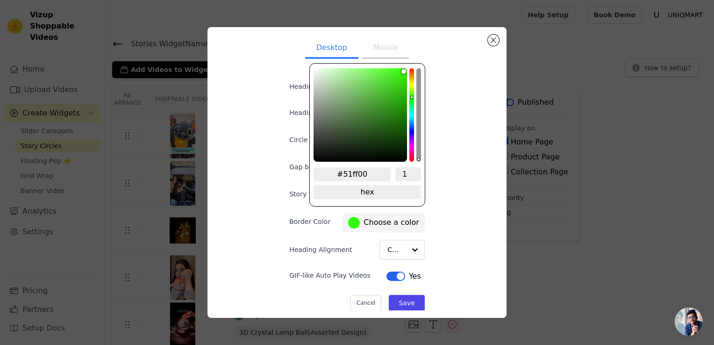
type input "#55ff00"
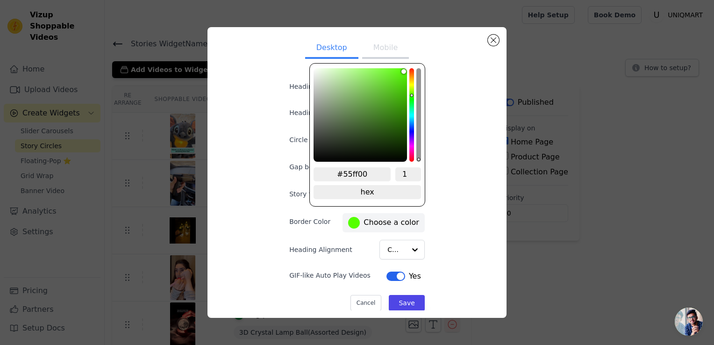
type input "#5eff00"
type input "#66ff00"
type input "#6eff00"
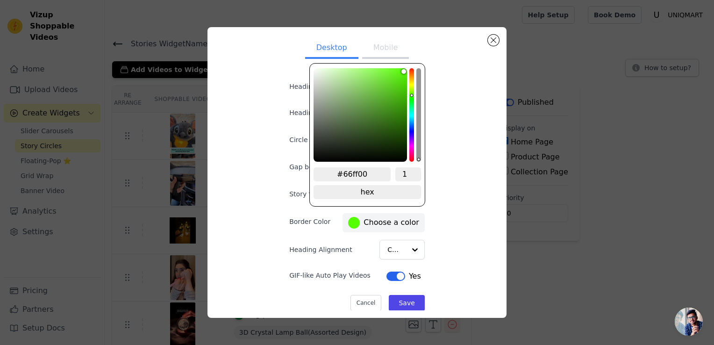
type input "#6eff00"
type input "#66ff00"
type input "#5eff00"
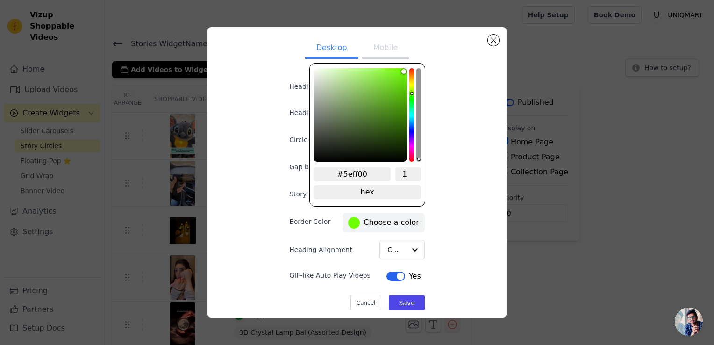
type input "#51ff00"
type input "#40ff00"
type input "#2fff00"
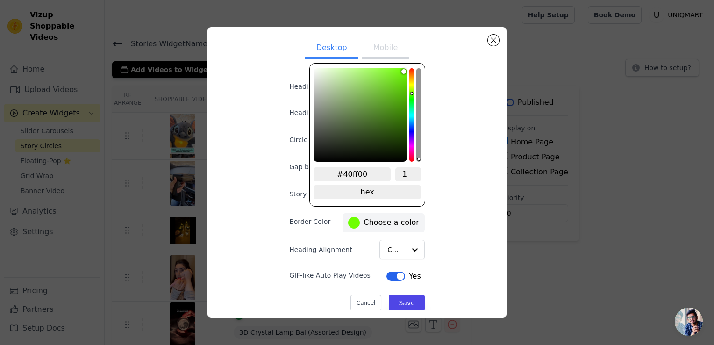
type input "#2fff00"
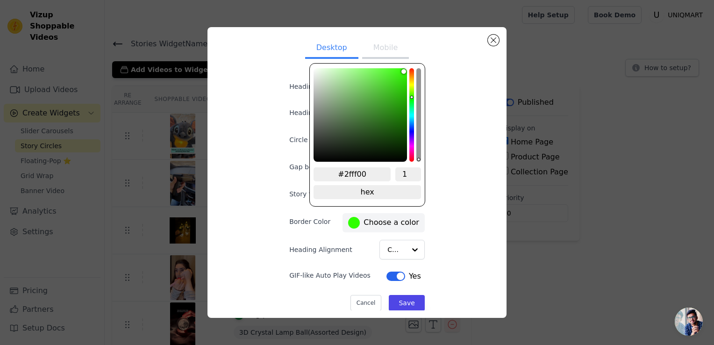
type input "#22ff00"
type input "#1aff00"
type input "#11ff00"
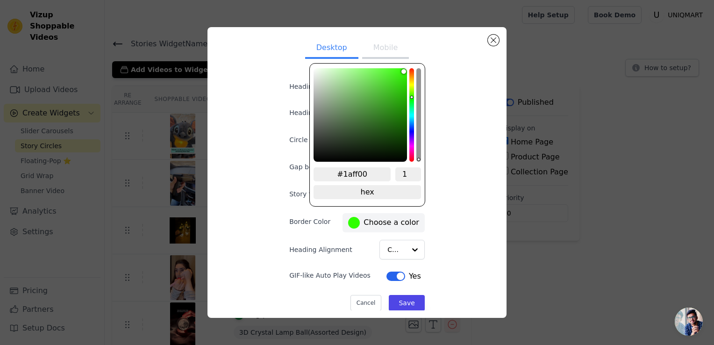
type input "#11ff00"
type input "#04ff00"
type input "#00ff04"
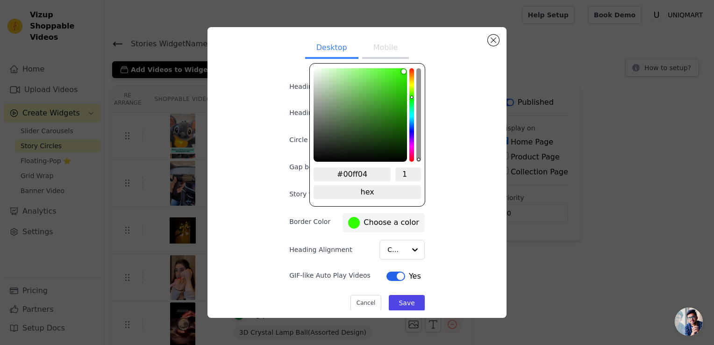
type input "#00ff0d"
type input "#04ff00"
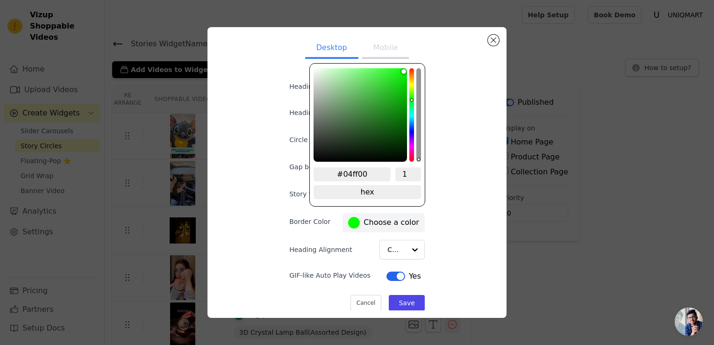
type input "#08ff00"
type input "#11ff00"
type input "#1aff00"
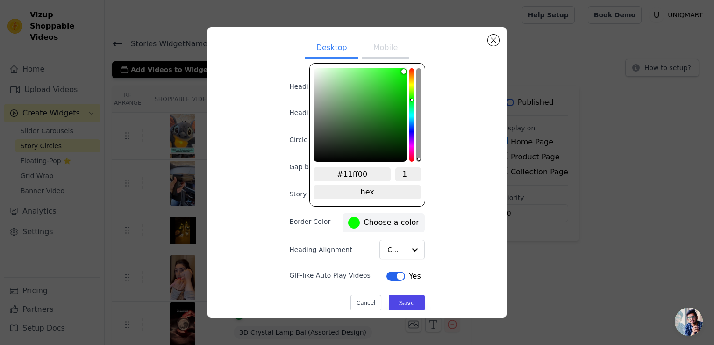
type input "#1aff00"
type input "#22ff00"
type input "#2aff00"
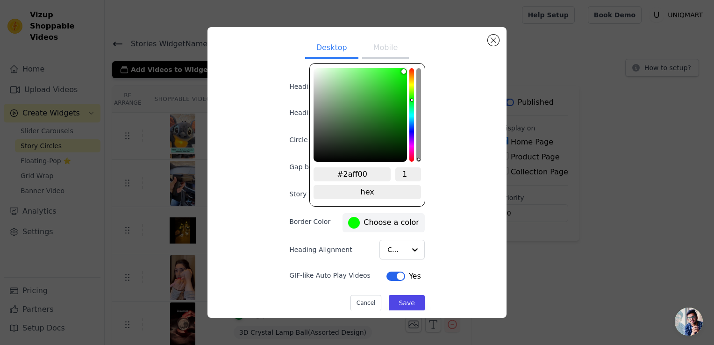
type input "#2fff00"
type input "#37ff00"
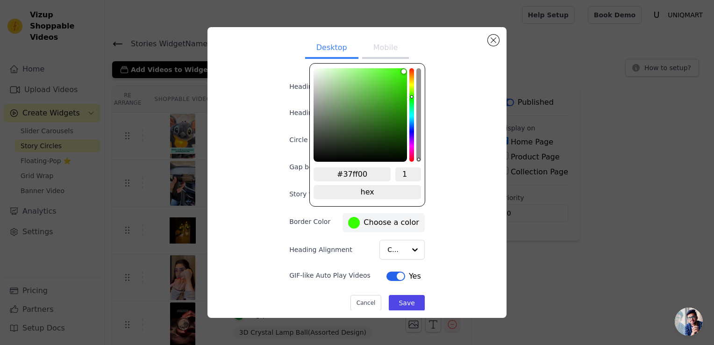
type input "#48ff00"
type input "#51ff00"
type input "#5eff00"
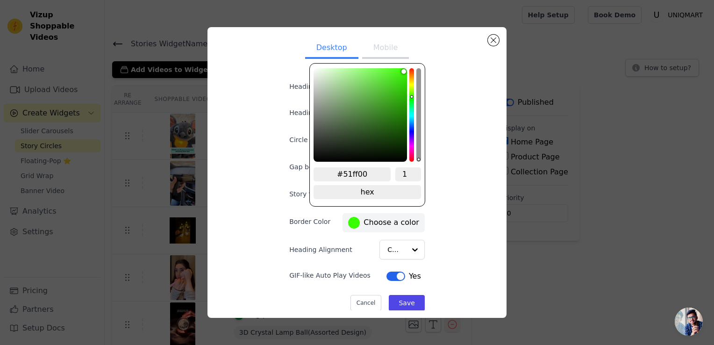
type input "#5eff00"
type input "#66ff00"
type input "#6eff00"
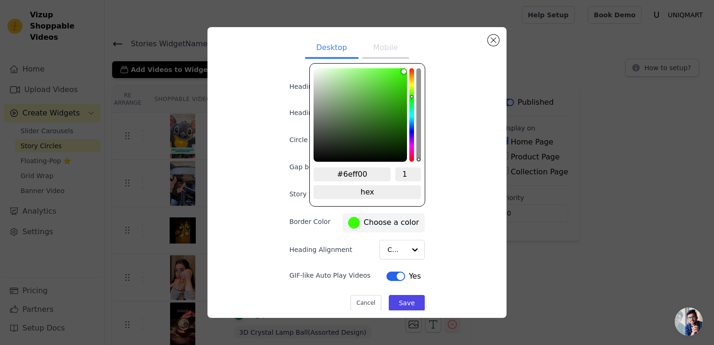
type input "#7bff00"
type input "#8cff00"
type input "#aaff00"
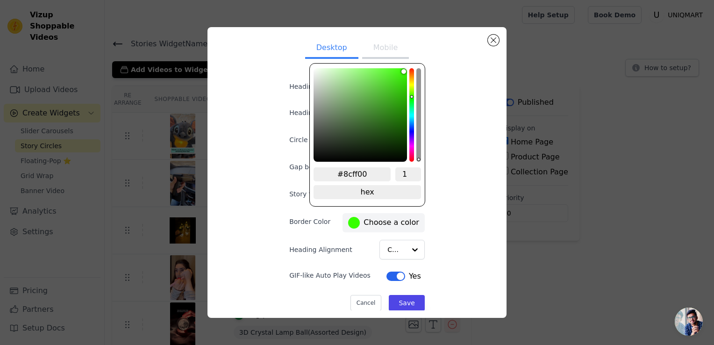
type input "#aaff00"
type input "#c8ff00"
type input "#d9ff00"
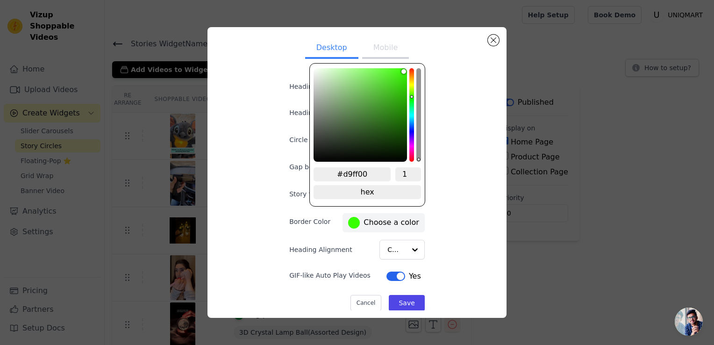
type input "#ffff00"
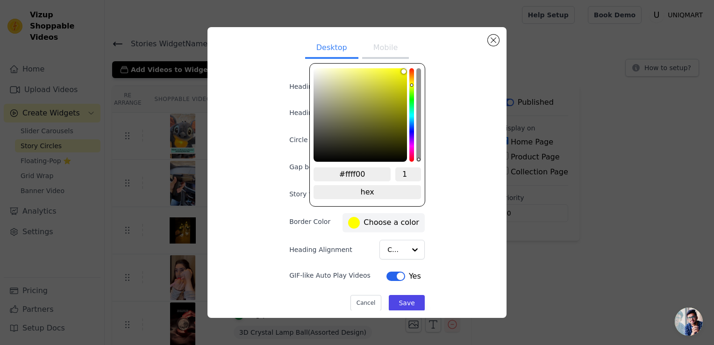
type input "#ffea00"
type input "#ffc800"
type input "#ffb300"
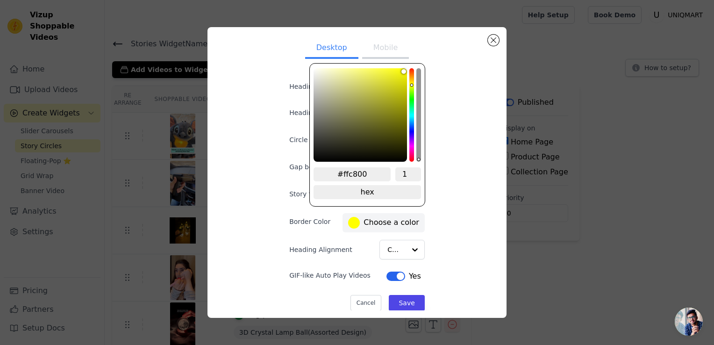
type input "#ffb300"
type input "#ffa200"
type input "#ff8c00"
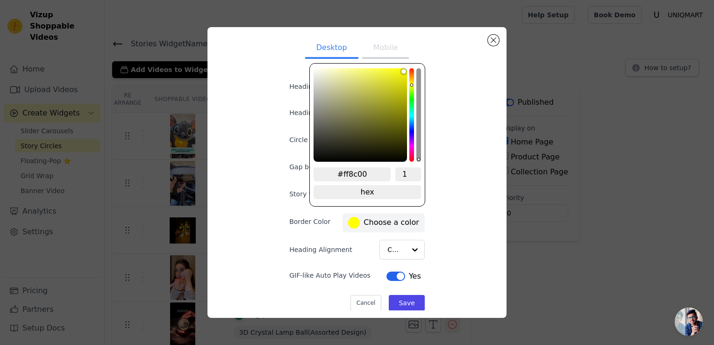
type input "#ff8400"
type input "#ff7700"
type input "#ff5e00"
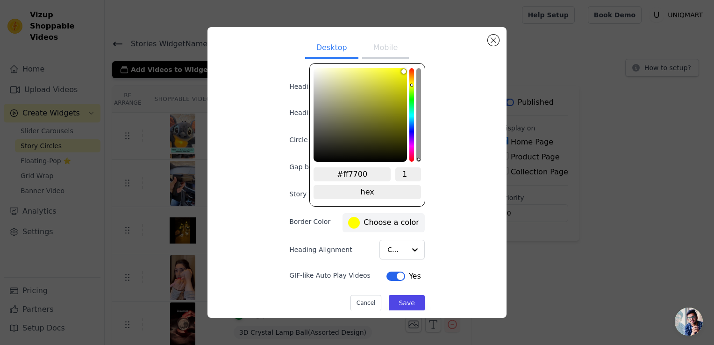
type input "#ff5e00"
type input "#ff5500"
type input "#ff5100"
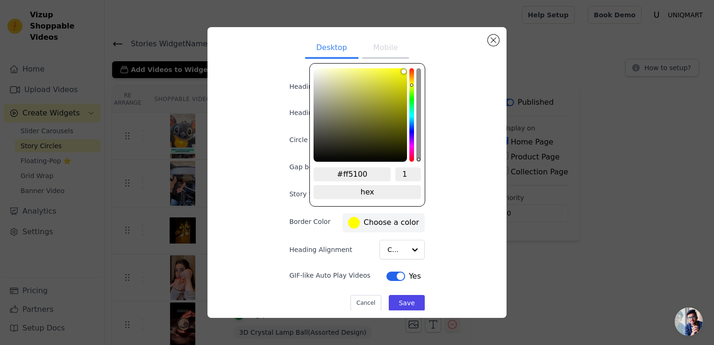
type input "#ff4800"
type input "#ff4000"
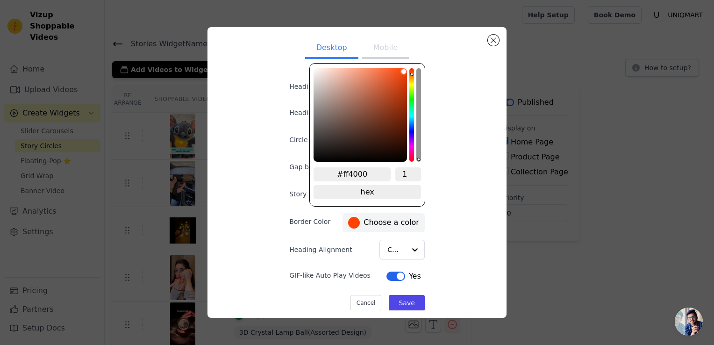
type input "#ff3700"
type input "#ff2f00"
type input "#ff3700"
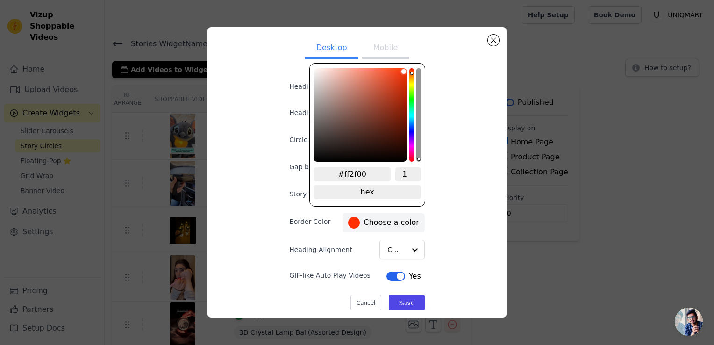
type input "#ff3700"
type input "#ff4000"
type input "#ff4800"
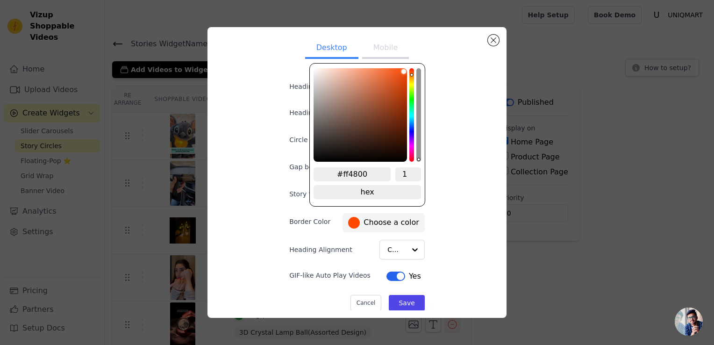
type input "#ff5100"
type input "#ff4000"
type input "#ff2f00"
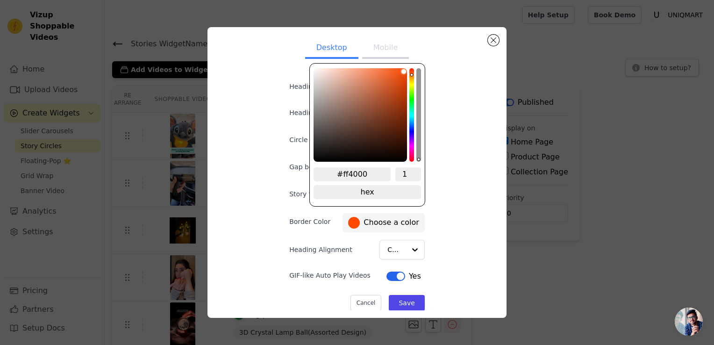
type input "#ff2f00"
type input "#ff2200"
type input "#ff1900"
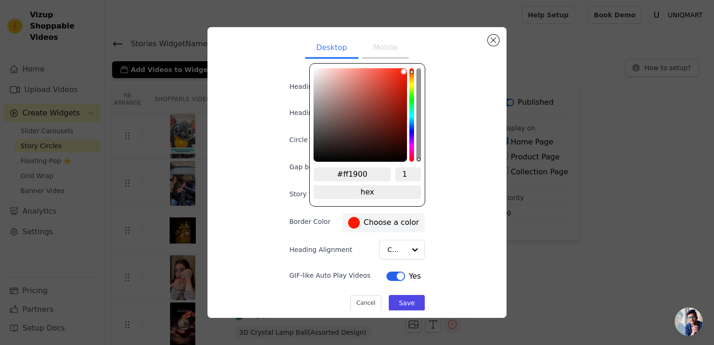
type input "#ff1100"
type input "#ff0800"
type input "#ff0400"
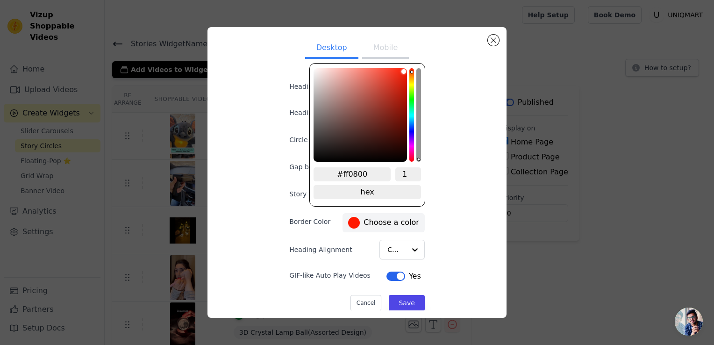
type input "#ff0400"
type input "#ff0000"
drag, startPoint x: 411, startPoint y: 73, endPoint x: 411, endPoint y: 66, distance: 7.0
click at [411, 66] on div "#ff0000 1 hex change to rgb" at bounding box center [367, 134] width 116 height 143
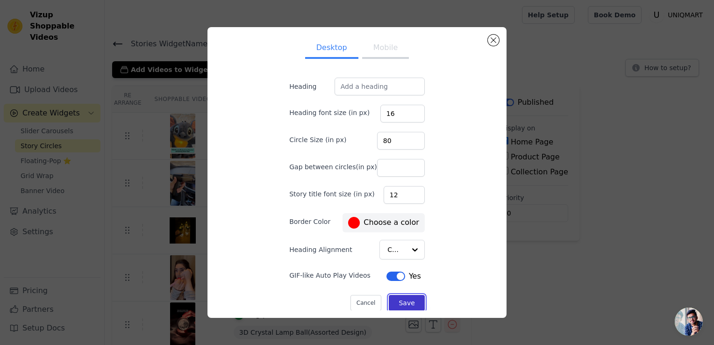
click at [404, 300] on button "Save" at bounding box center [407, 303] width 36 height 16
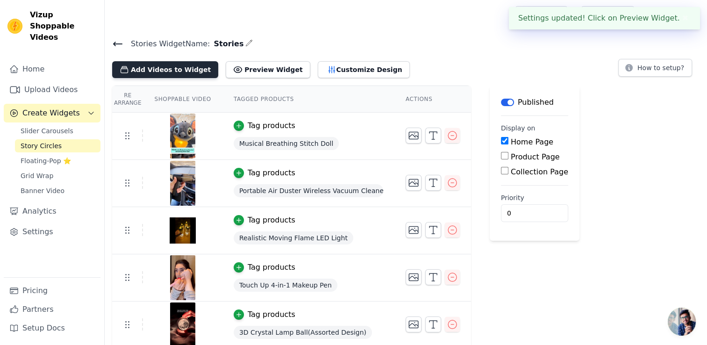
click at [165, 71] on button "Add Videos to Widget" at bounding box center [165, 69] width 106 height 17
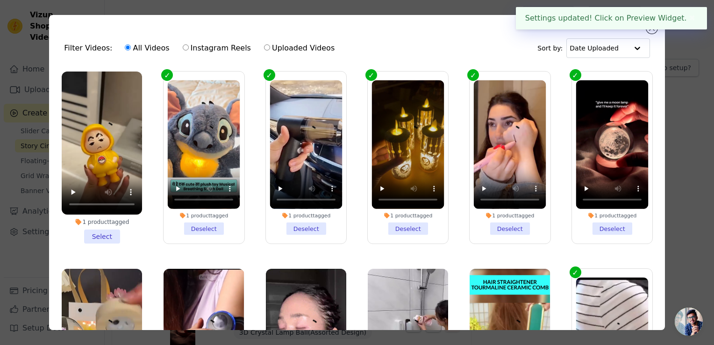
click at [112, 235] on li "1 product tagged Select" at bounding box center [102, 157] width 80 height 172
click at [0, 0] on input "1 product tagged Select" at bounding box center [0, 0] width 0 height 0
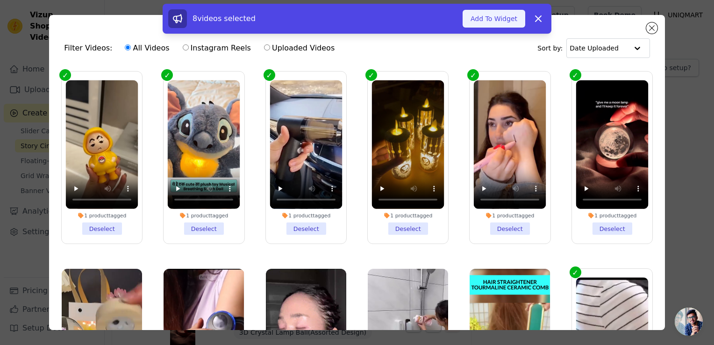
click at [512, 14] on button "Add To Widget" at bounding box center [493, 19] width 63 height 18
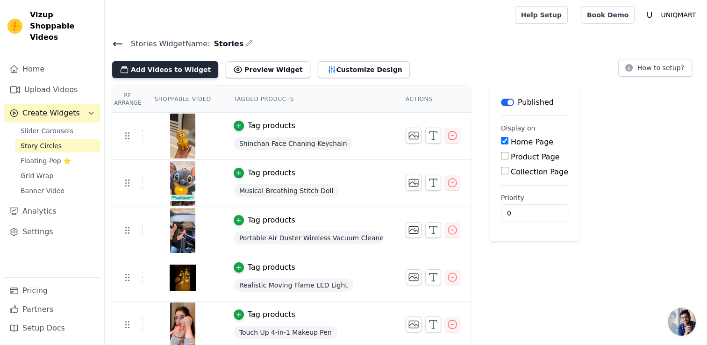
click at [159, 69] on button "Add Videos to Widget" at bounding box center [165, 69] width 106 height 17
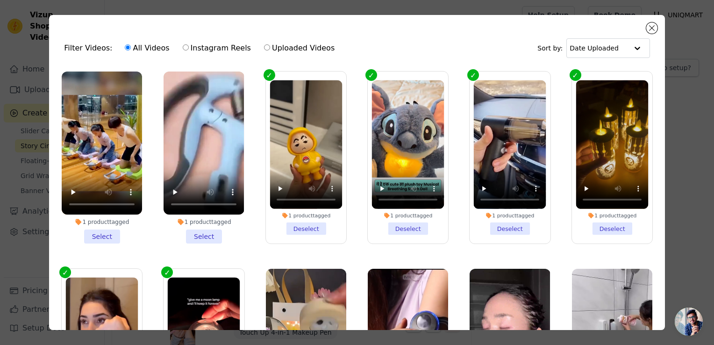
click at [101, 235] on li "1 product tagged Select" at bounding box center [102, 157] width 80 height 172
click at [0, 0] on input "1 product tagged Select" at bounding box center [0, 0] width 0 height 0
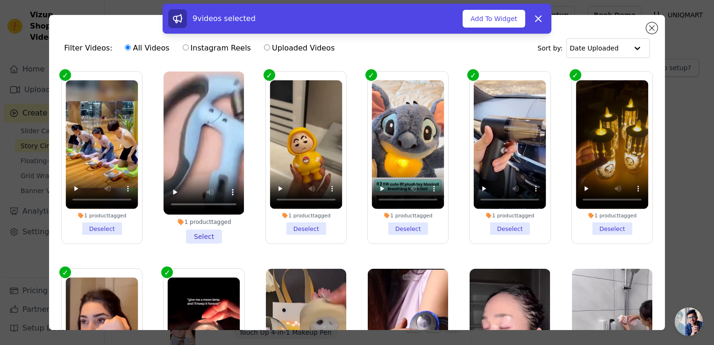
click at [195, 229] on li "1 product tagged Select" at bounding box center [204, 157] width 80 height 172
click at [0, 0] on input "1 product tagged Select" at bounding box center [0, 0] width 0 height 0
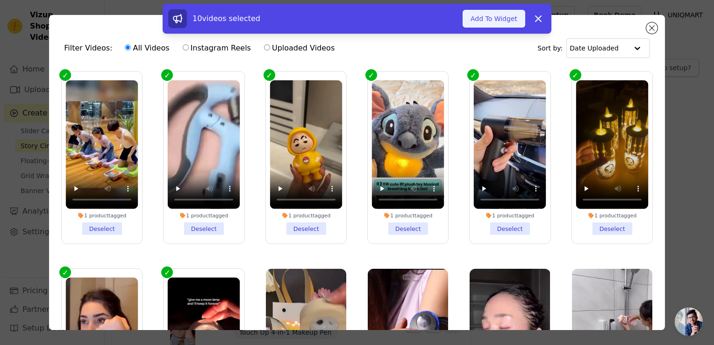
click at [495, 22] on button "Add To Widget" at bounding box center [493, 19] width 63 height 18
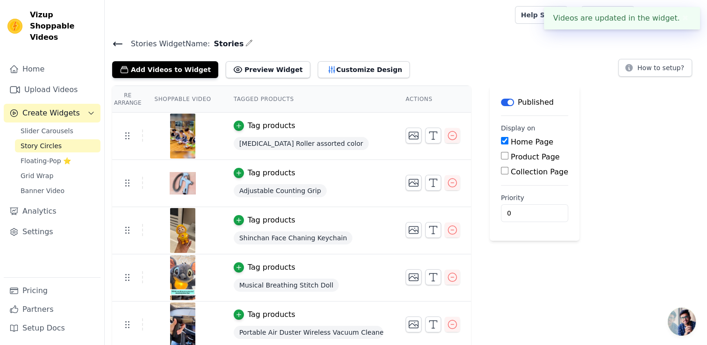
click at [426, 57] on div "Add Videos to Widget Preview Widget Customize Design How to setup?" at bounding box center [405, 67] width 587 height 21
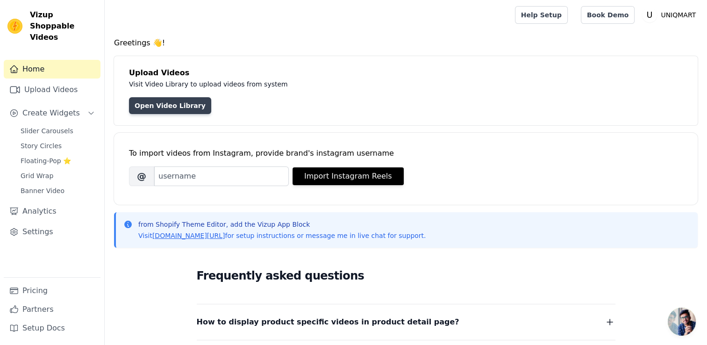
click at [146, 102] on link "Open Video Library" at bounding box center [170, 105] width 82 height 17
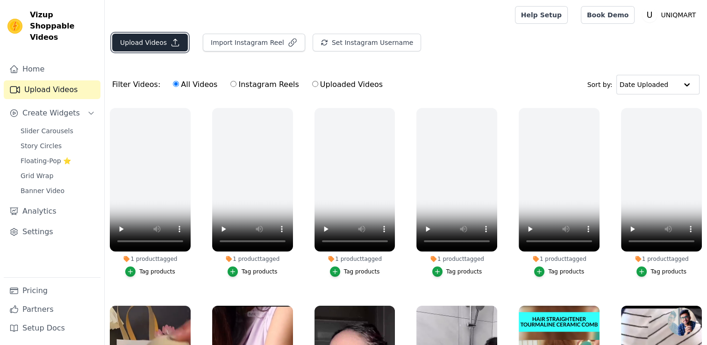
click at [174, 46] on icon "button" at bounding box center [175, 42] width 7 height 7
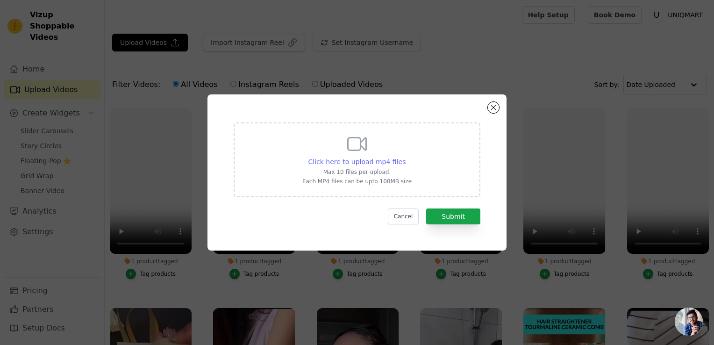
click at [329, 164] on span "Click here to upload mp4 files" at bounding box center [357, 161] width 98 height 7
click at [405, 157] on input "Click here to upload mp4 files Max 10 files per upload. Each MP4 files can be u…" at bounding box center [405, 157] width 0 height 0
type input "C:\fakepath\0cb83370bbbfd2987f7032c2c0182fc0.mp4"
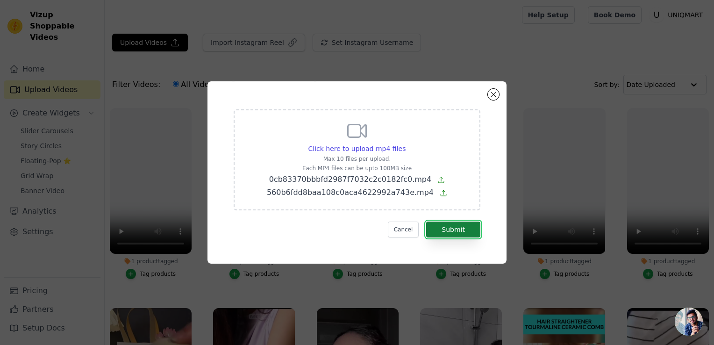
click at [463, 233] on button "Submit" at bounding box center [453, 229] width 54 height 16
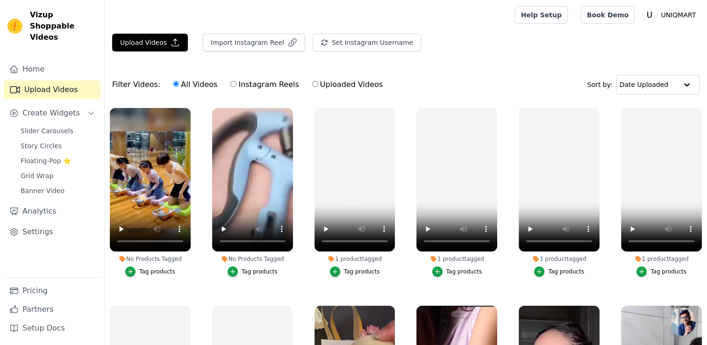
click at [144, 270] on div "Tag products" at bounding box center [157, 271] width 36 height 7
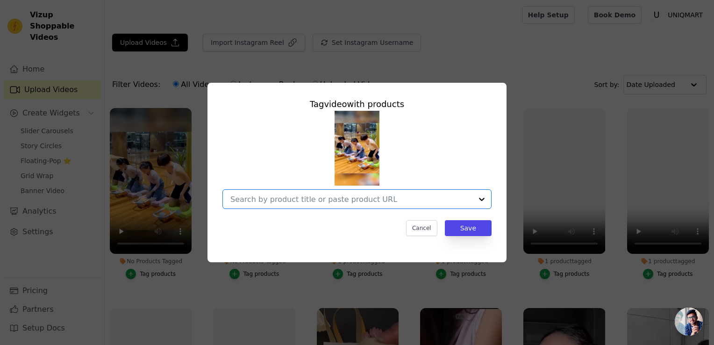
click at [308, 195] on input "No Products Tagged Tag video with products Option undefined, selected. Select i…" at bounding box center [351, 199] width 242 height 9
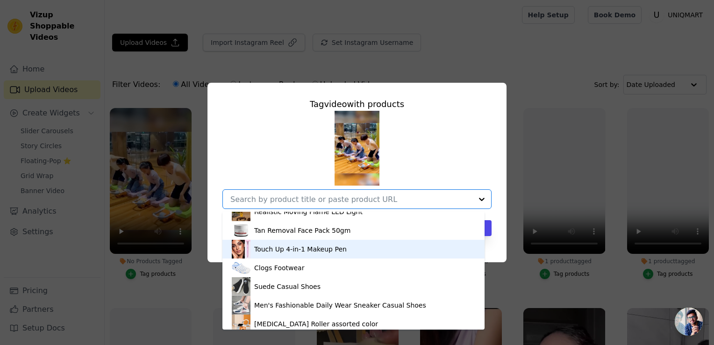
scroll to position [1751, 0]
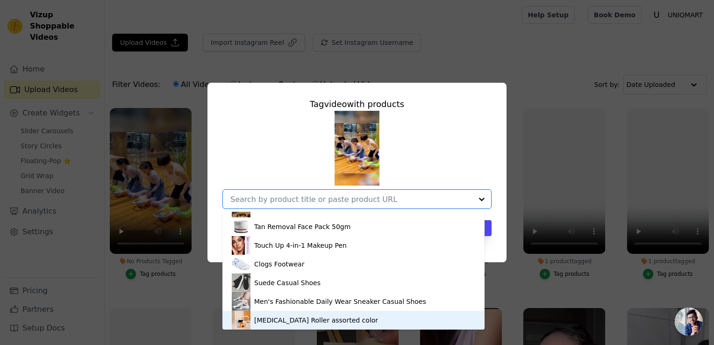
click at [307, 315] on div "[MEDICAL_DATA] Roller assorted color" at bounding box center [316, 319] width 124 height 9
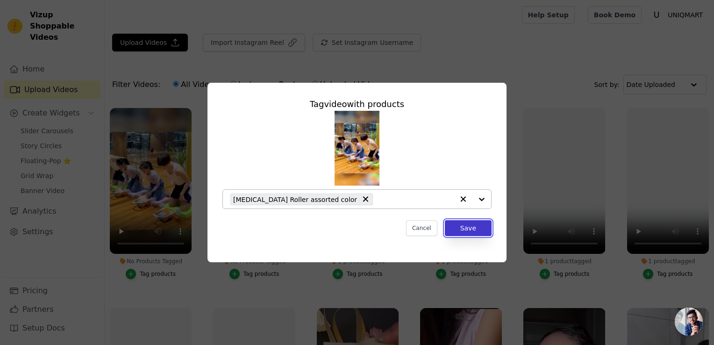
click at [470, 223] on button "Save" at bounding box center [468, 228] width 47 height 16
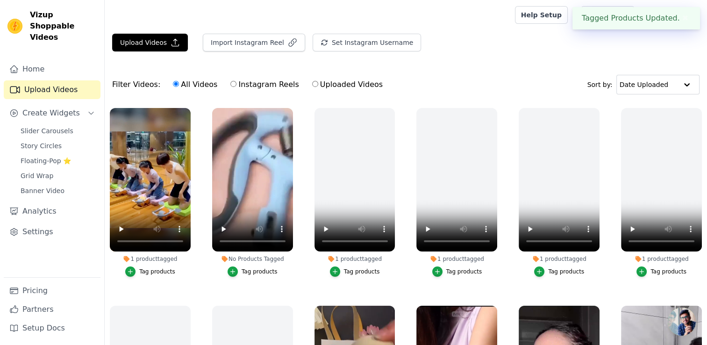
click at [248, 271] on div "Tag products" at bounding box center [260, 271] width 36 height 7
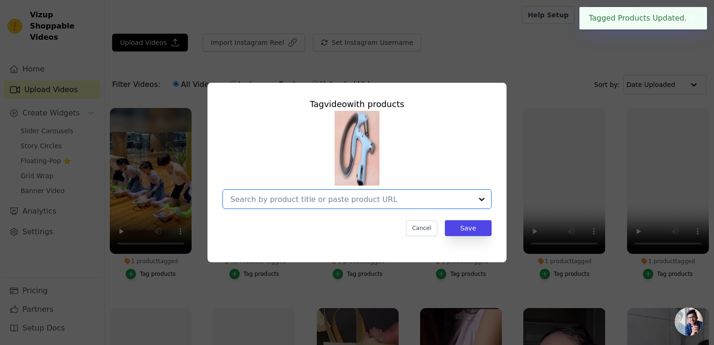
click at [323, 195] on input "No Products Tagged Tag video with products Option undefined, selected. Select i…" at bounding box center [351, 199] width 242 height 9
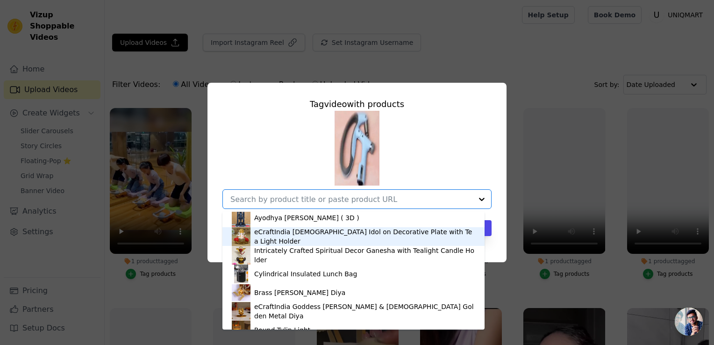
scroll to position [0, 0]
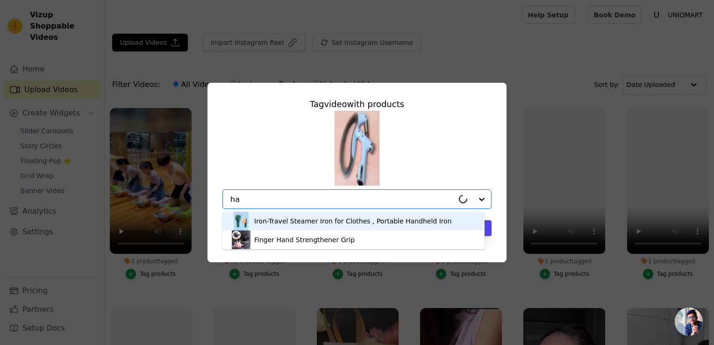
type input "h"
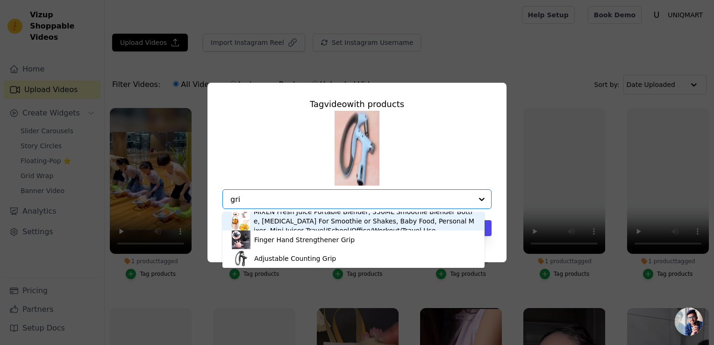
type input "grip"
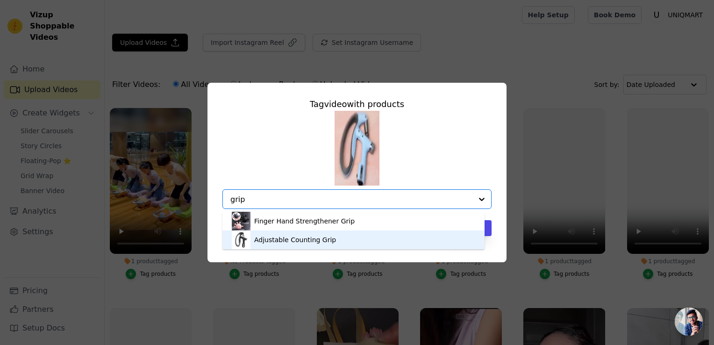
click at [307, 241] on div "Adjustable Counting Grip" at bounding box center [295, 239] width 82 height 9
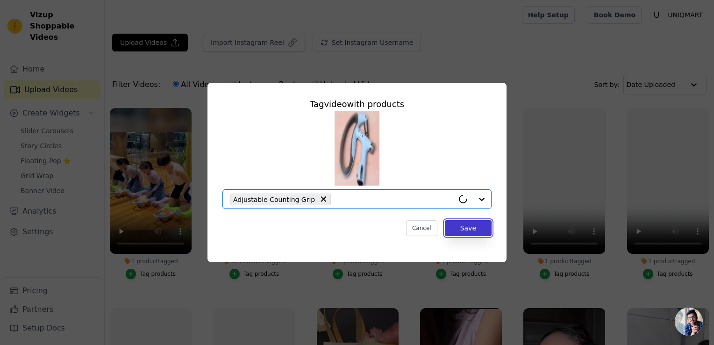
click at [464, 230] on button "Save" at bounding box center [468, 228] width 47 height 16
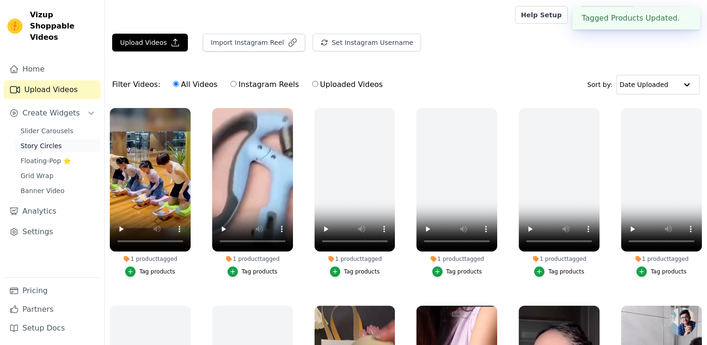
click at [50, 141] on span "Story Circles" at bounding box center [41, 145] width 41 height 9
